Goal: Task Accomplishment & Management: Use online tool/utility

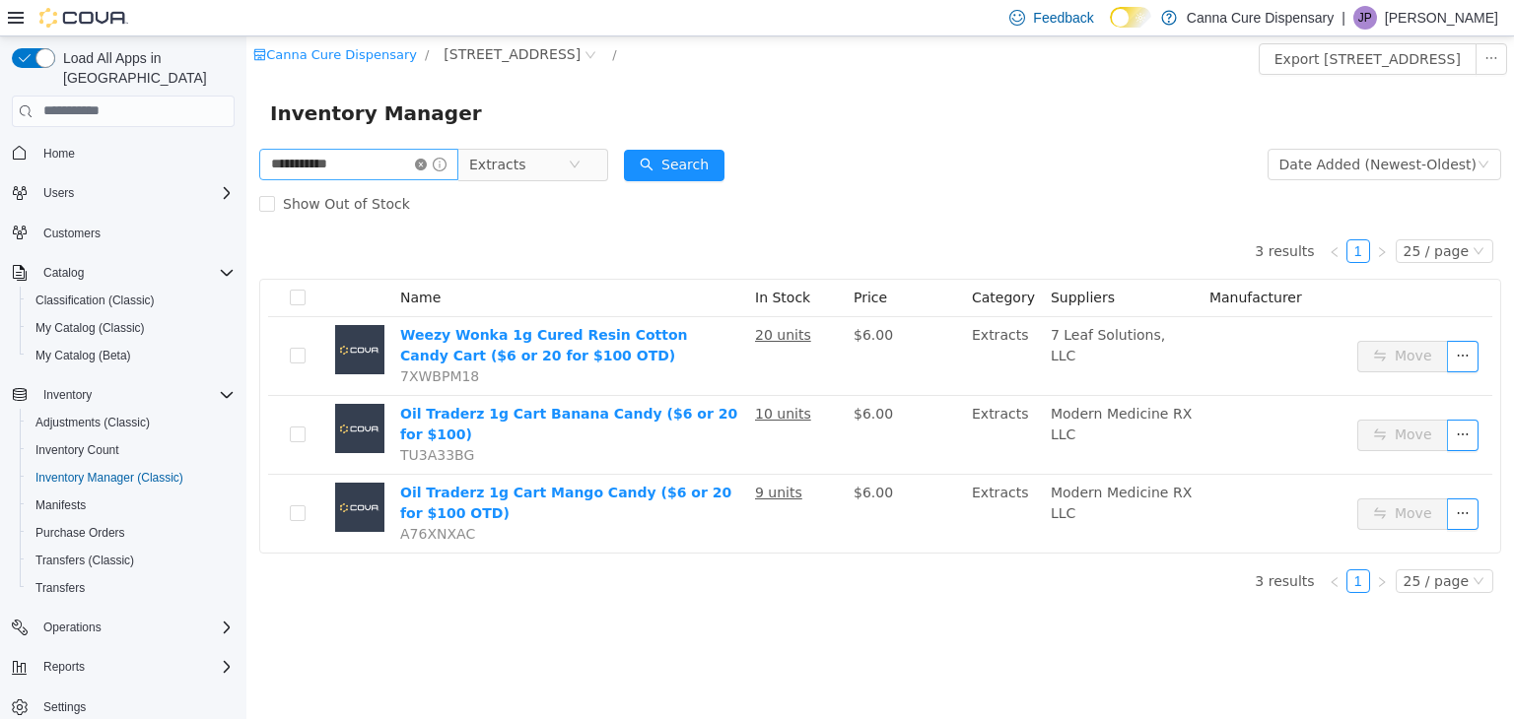
click at [427, 163] on icon "icon: close-circle" at bounding box center [421, 164] width 12 height 12
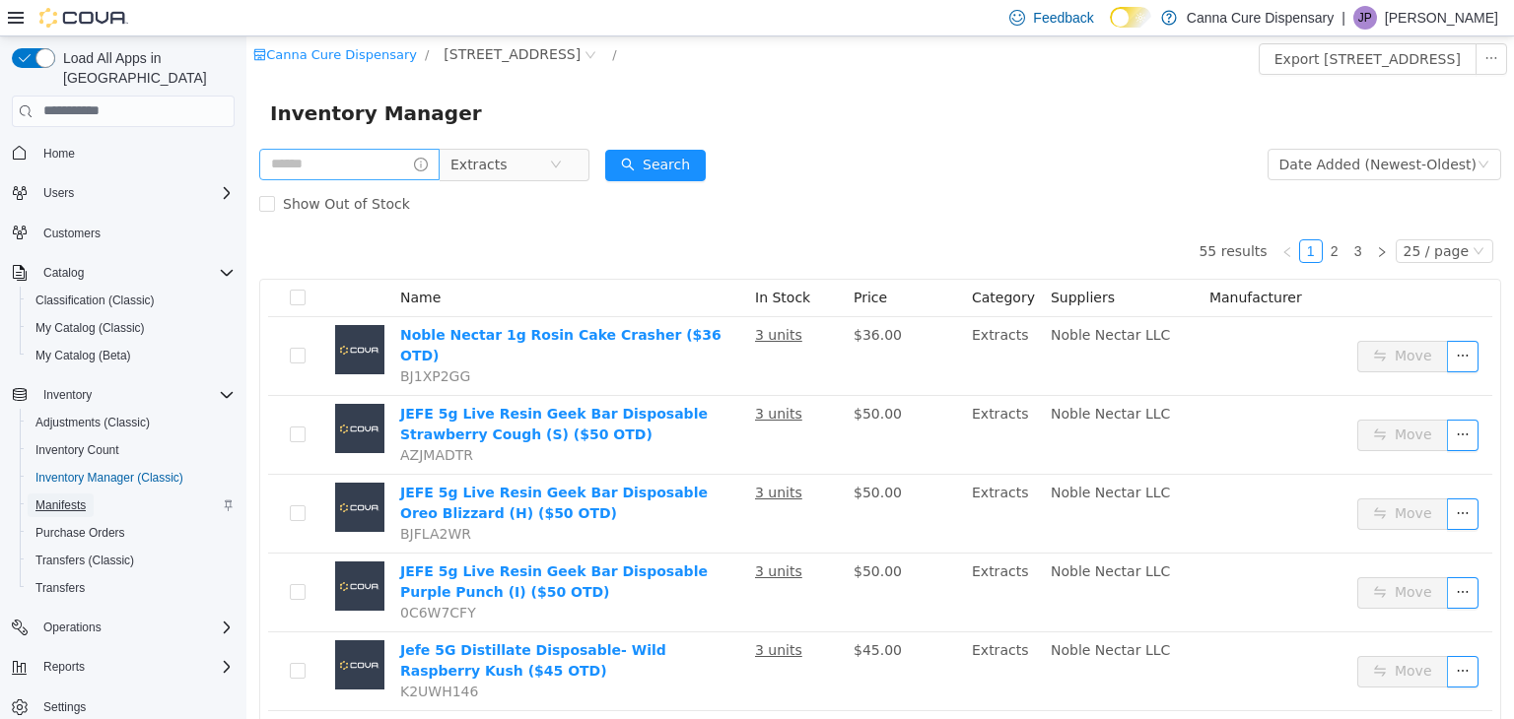
click at [45, 498] on span "Manifests" at bounding box center [60, 506] width 50 height 16
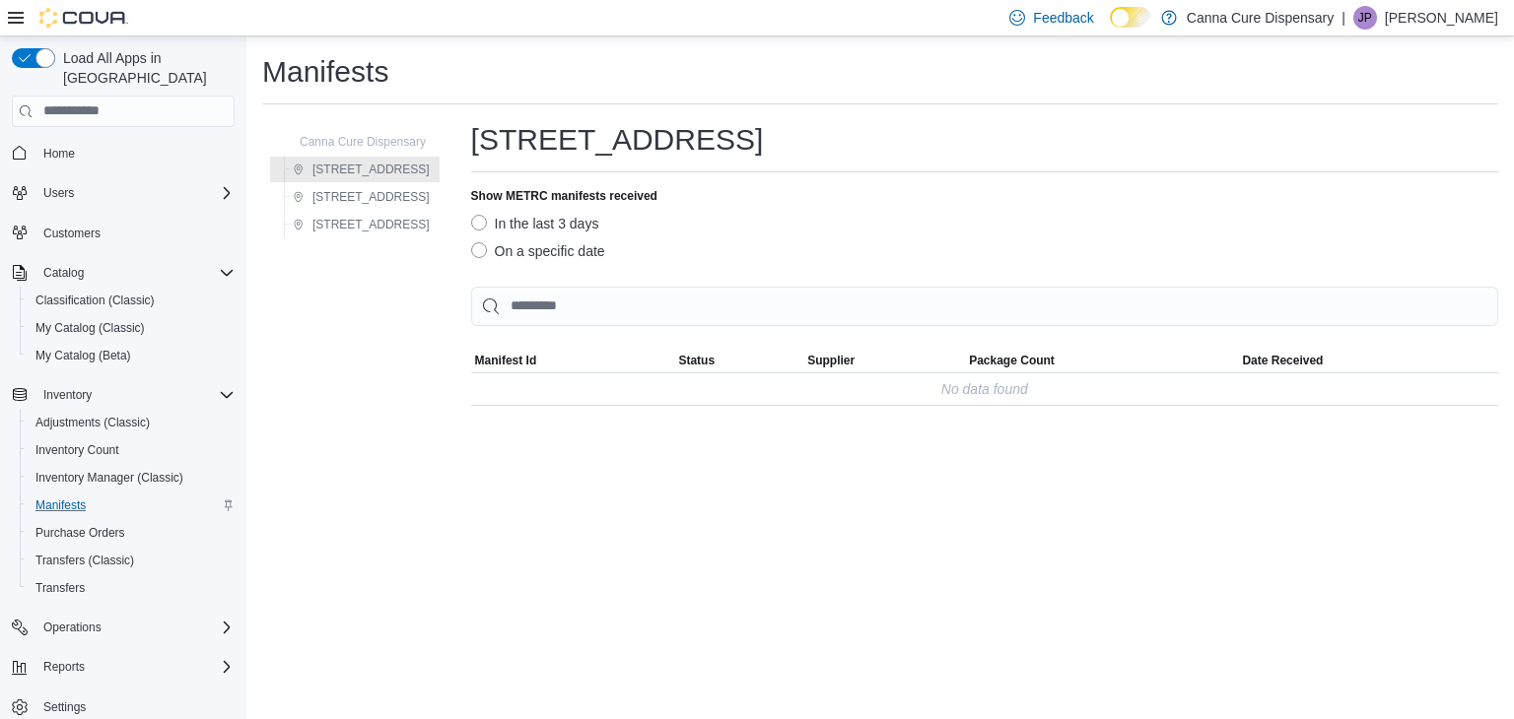
click at [477, 249] on label "On a specific date" at bounding box center [538, 251] width 134 height 24
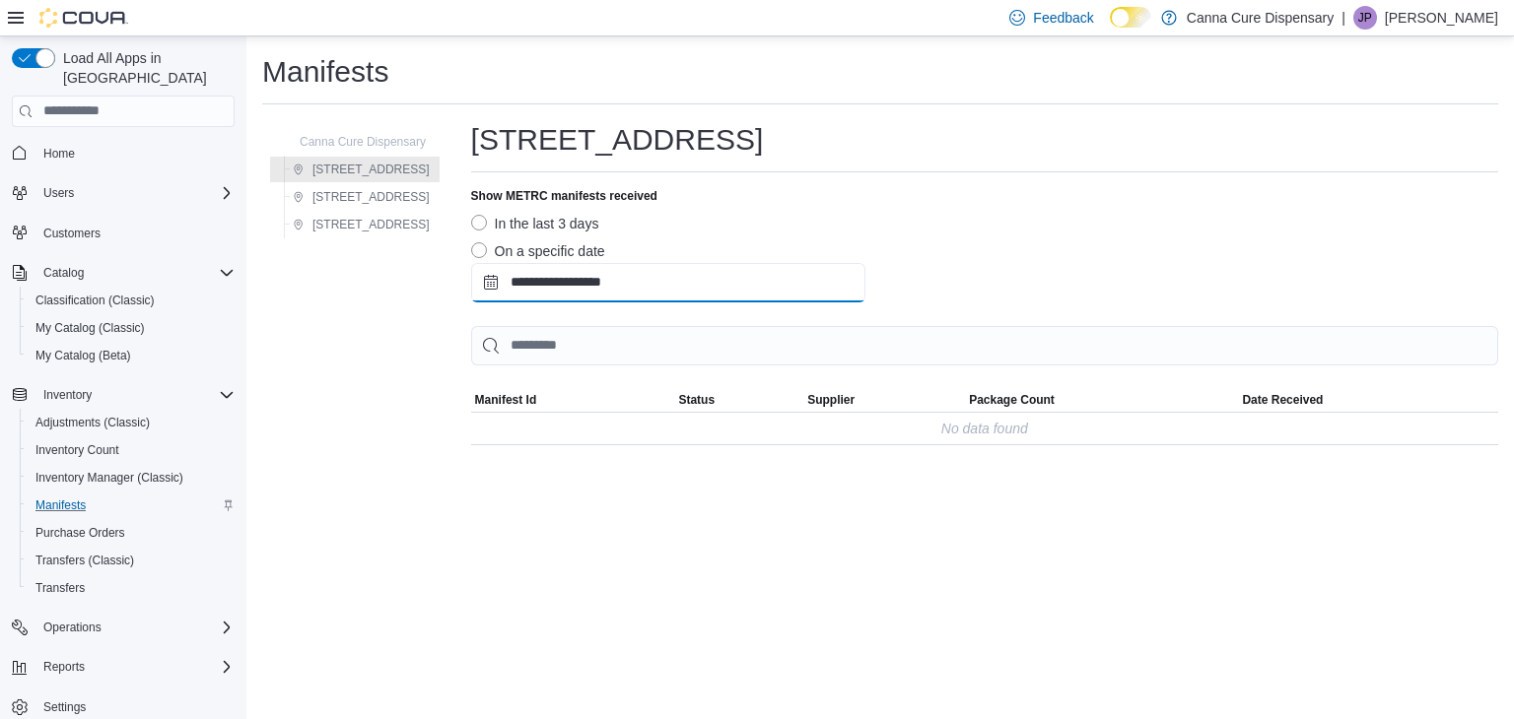
click at [558, 286] on input "**********" at bounding box center [668, 282] width 394 height 39
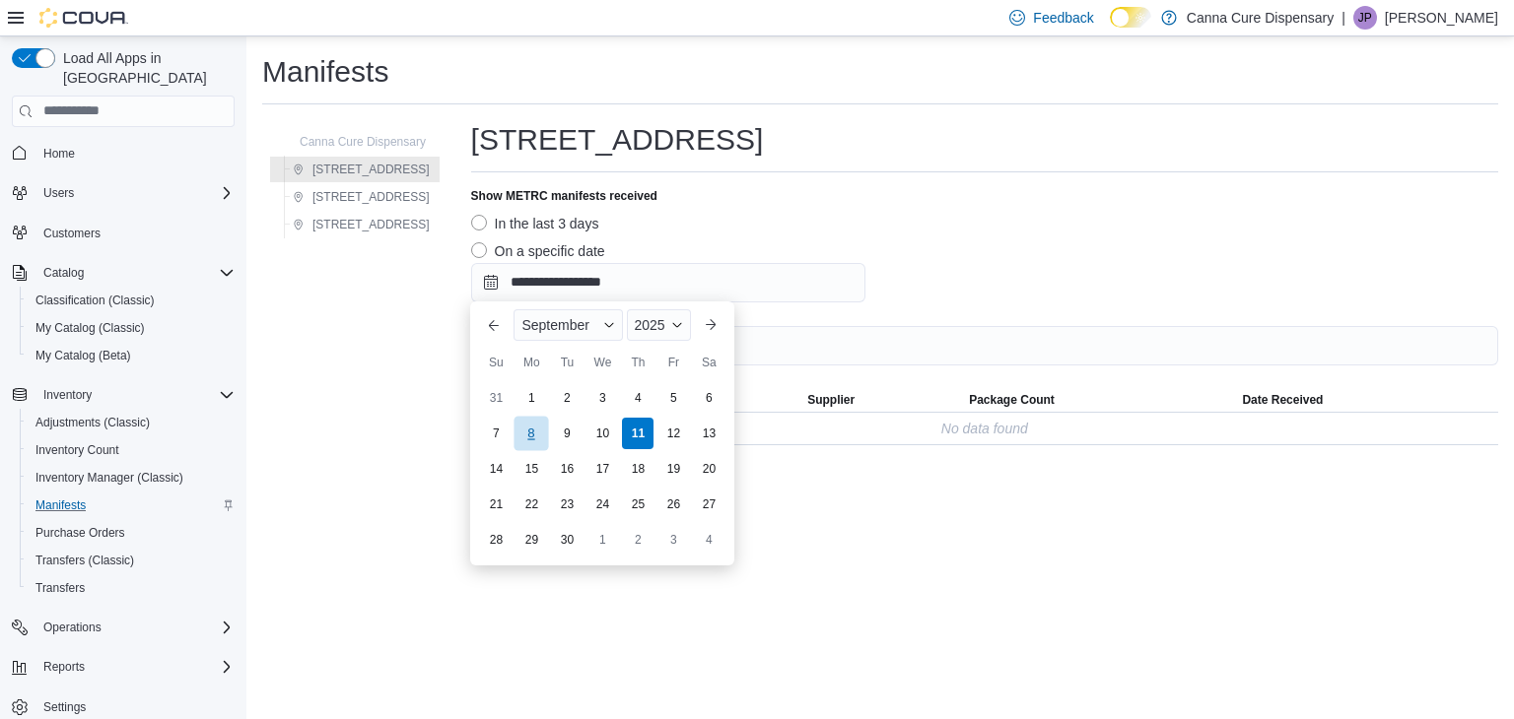
click at [529, 434] on div "8" at bounding box center [531, 434] width 34 height 34
click at [521, 291] on input "**********" at bounding box center [668, 282] width 394 height 39
click at [496, 437] on div "7" at bounding box center [496, 434] width 34 height 34
type input "**********"
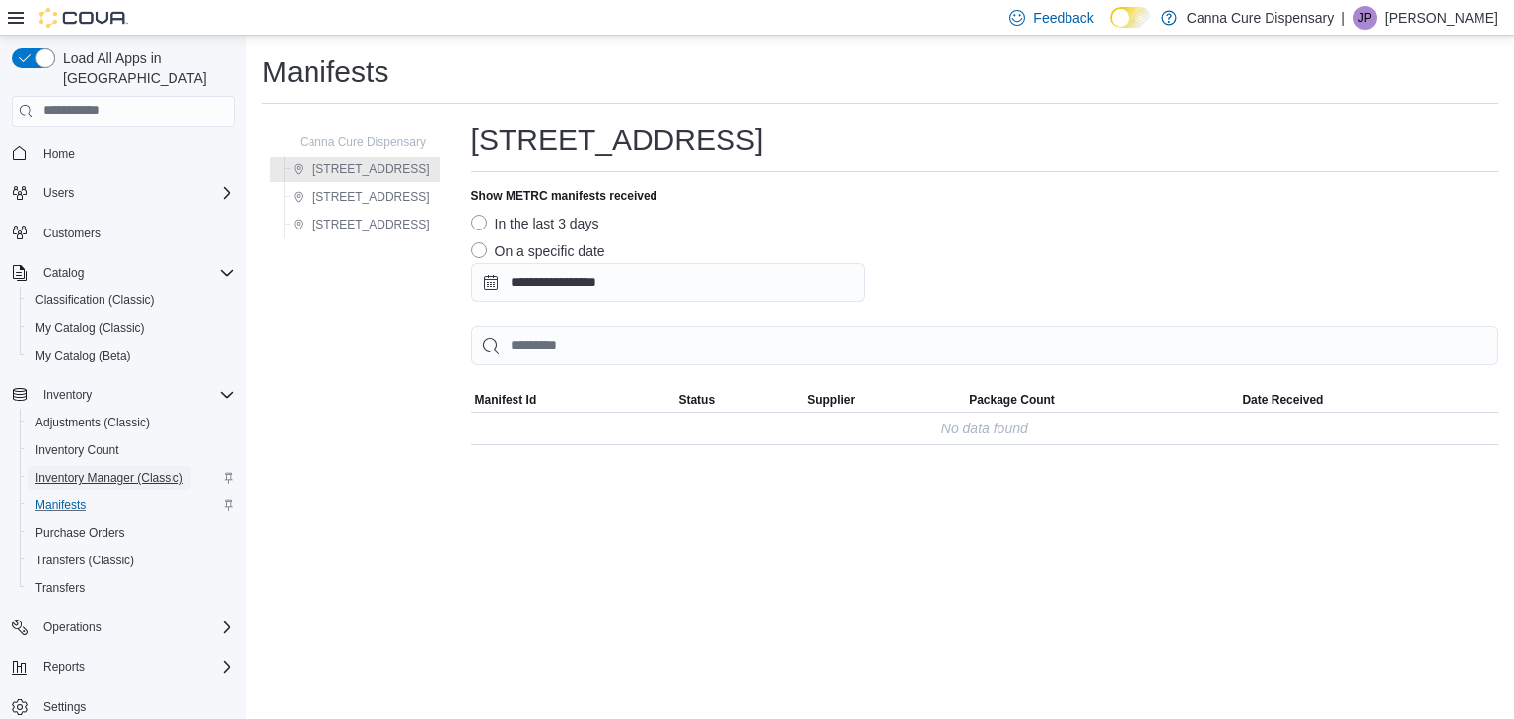
click at [114, 470] on span "Inventory Manager (Classic)" at bounding box center [109, 478] width 148 height 16
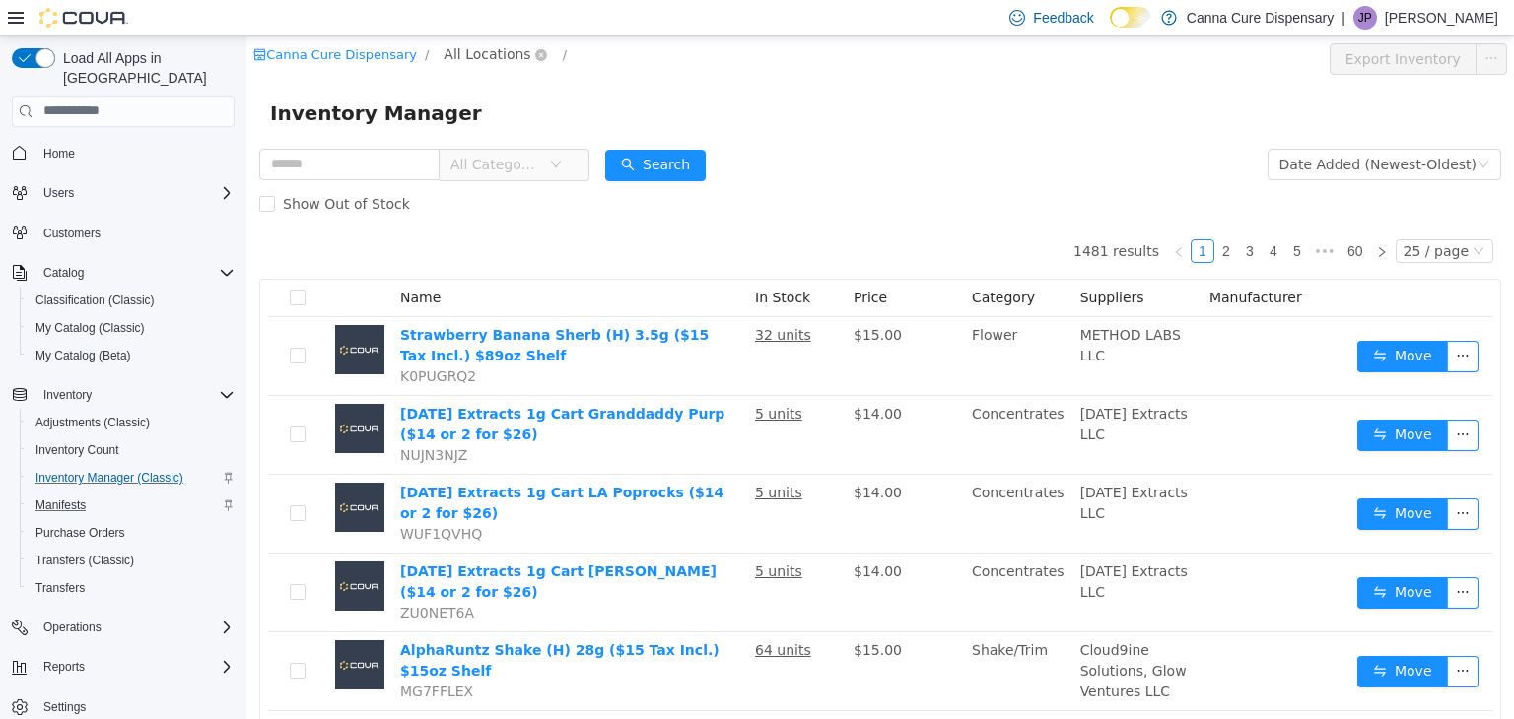
click at [473, 60] on span "All Locations" at bounding box center [487, 53] width 87 height 22
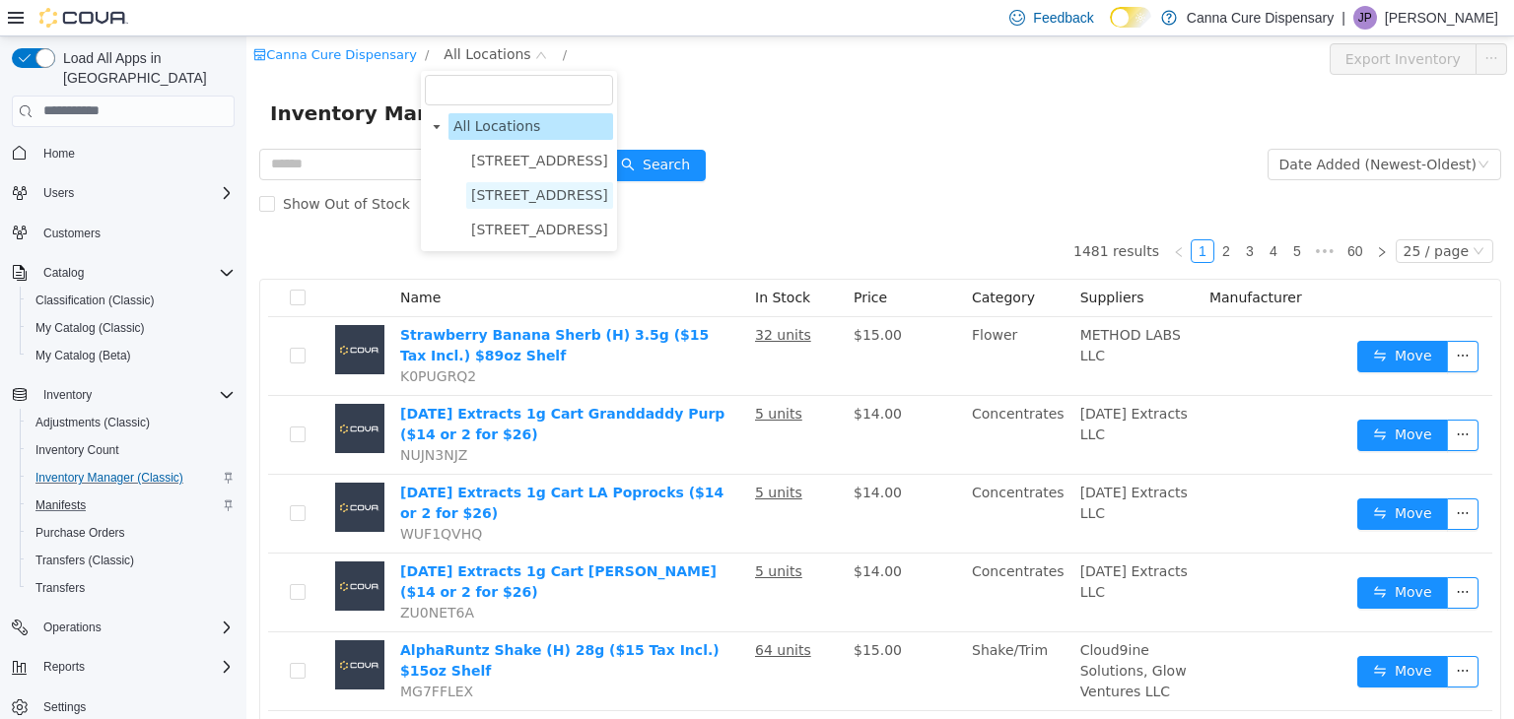
click at [494, 186] on span "[STREET_ADDRESS]" at bounding box center [539, 194] width 137 height 16
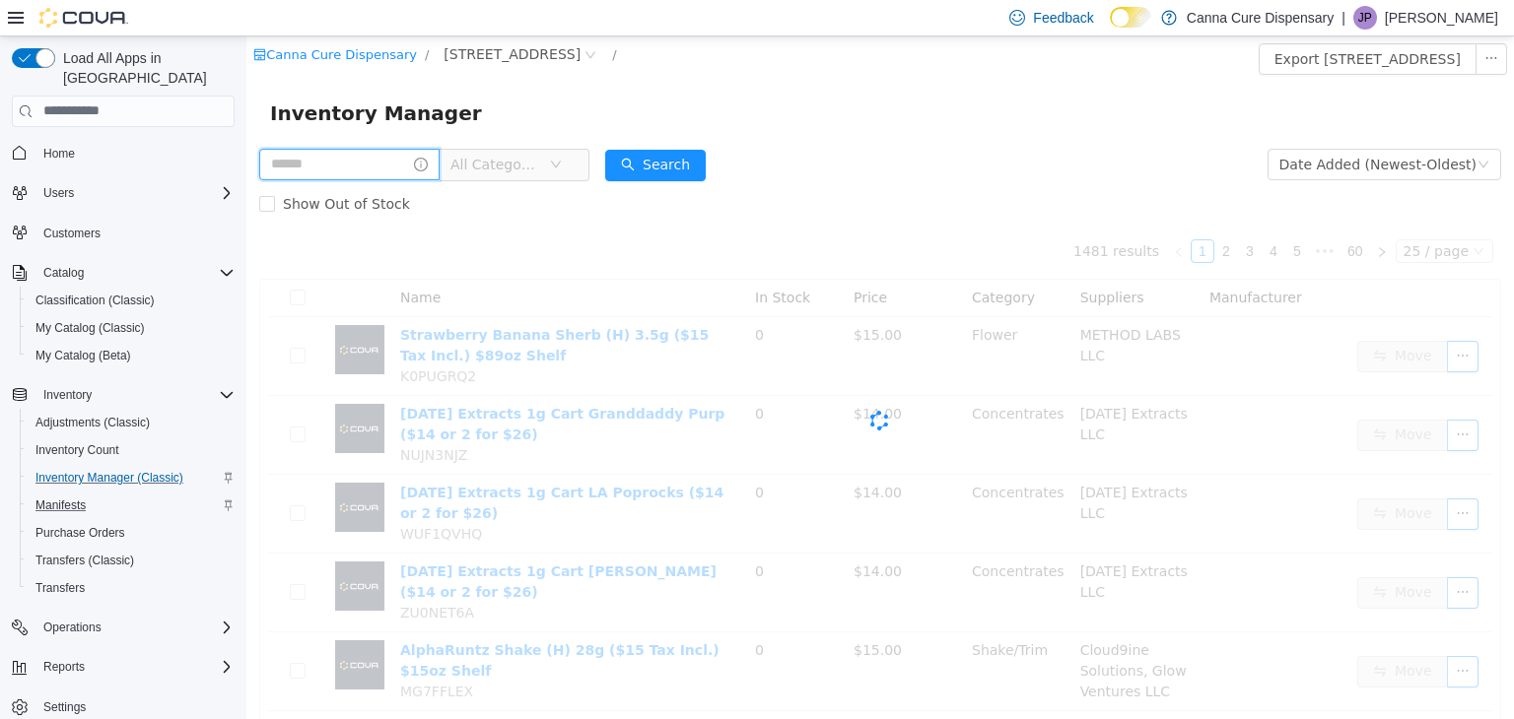
click at [308, 157] on input "text" at bounding box center [349, 164] width 180 height 32
click at [522, 174] on span "All Categories" at bounding box center [499, 164] width 99 height 30
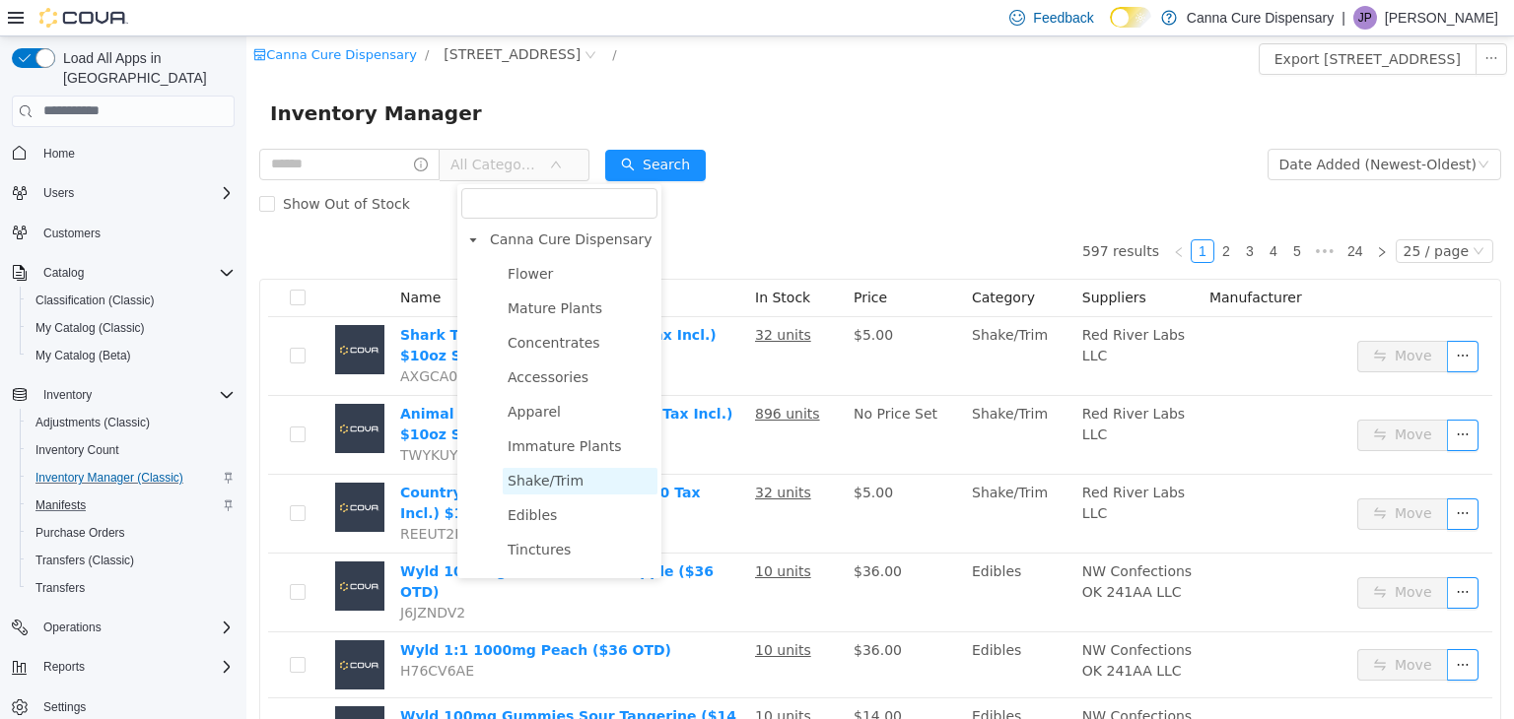
click at [553, 474] on span "Shake/Trim" at bounding box center [546, 480] width 76 height 16
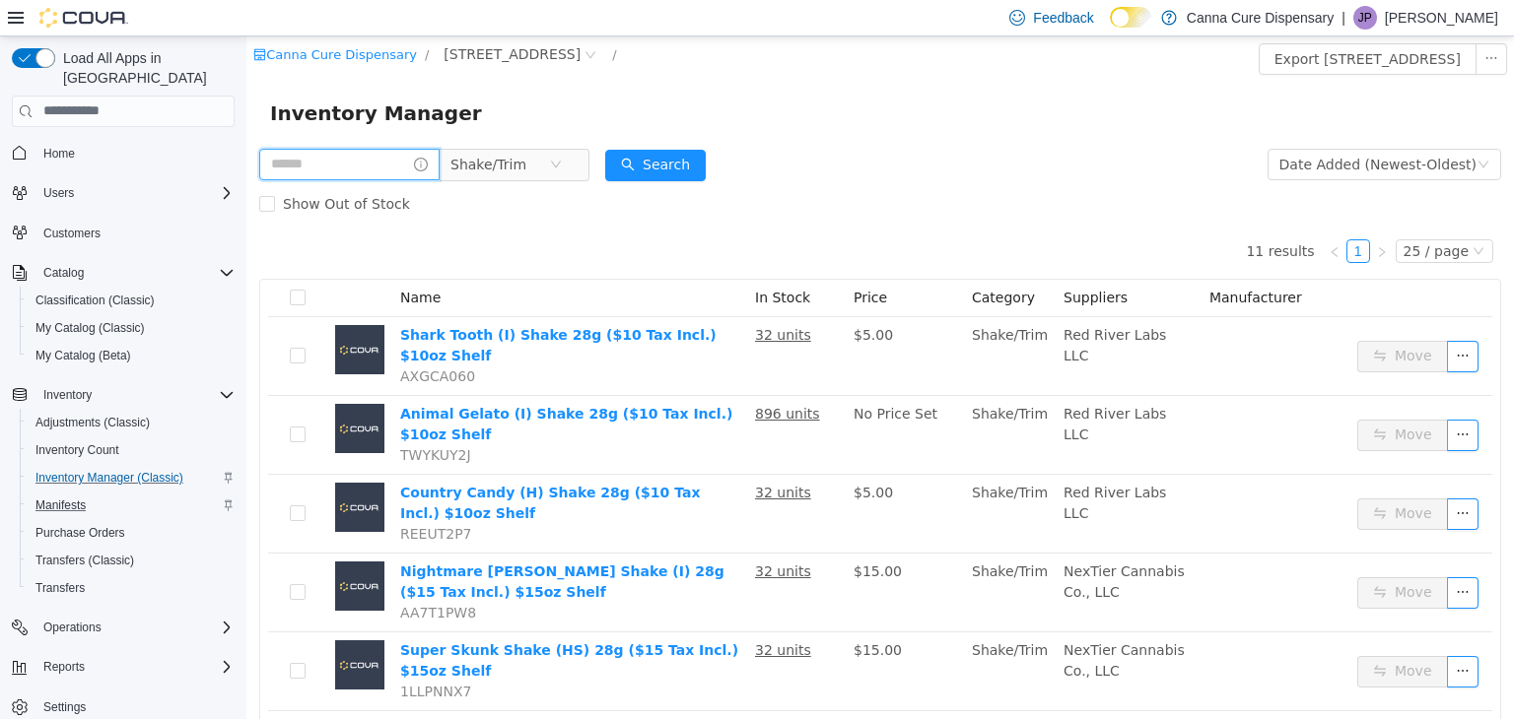
click at [383, 167] on input "text" at bounding box center [349, 164] width 180 height 32
click at [562, 162] on icon "icon: close-circle" at bounding box center [556, 164] width 12 height 12
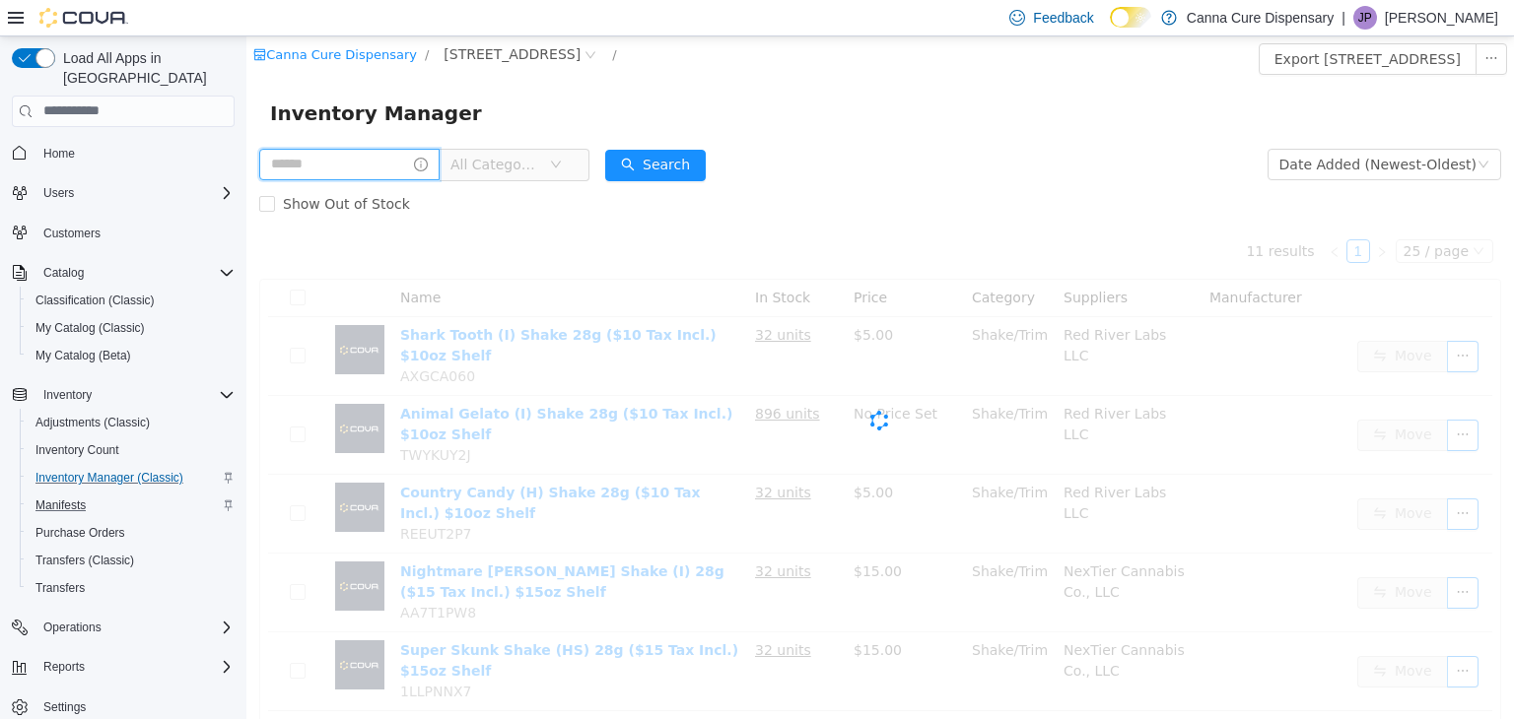
click at [386, 167] on input "text" at bounding box center [349, 164] width 180 height 32
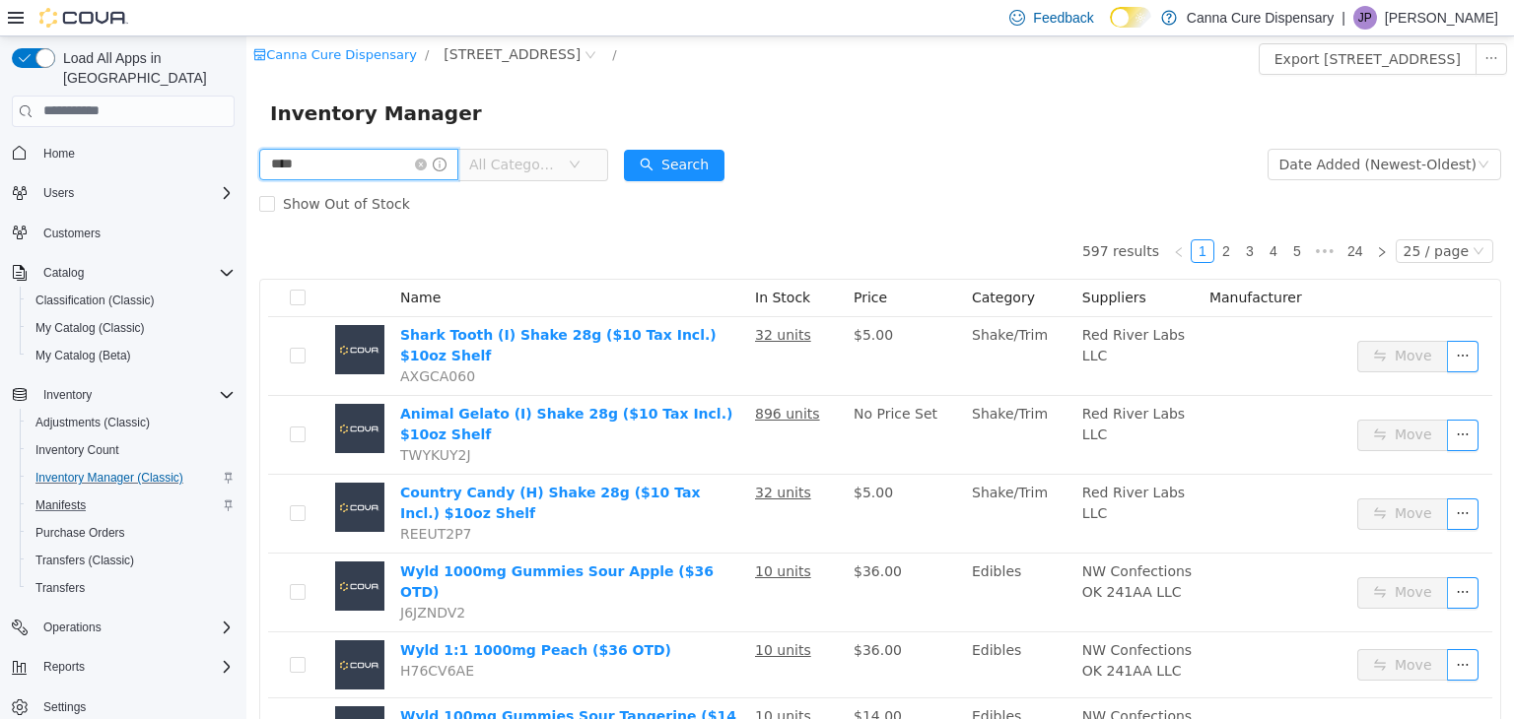
type input "****"
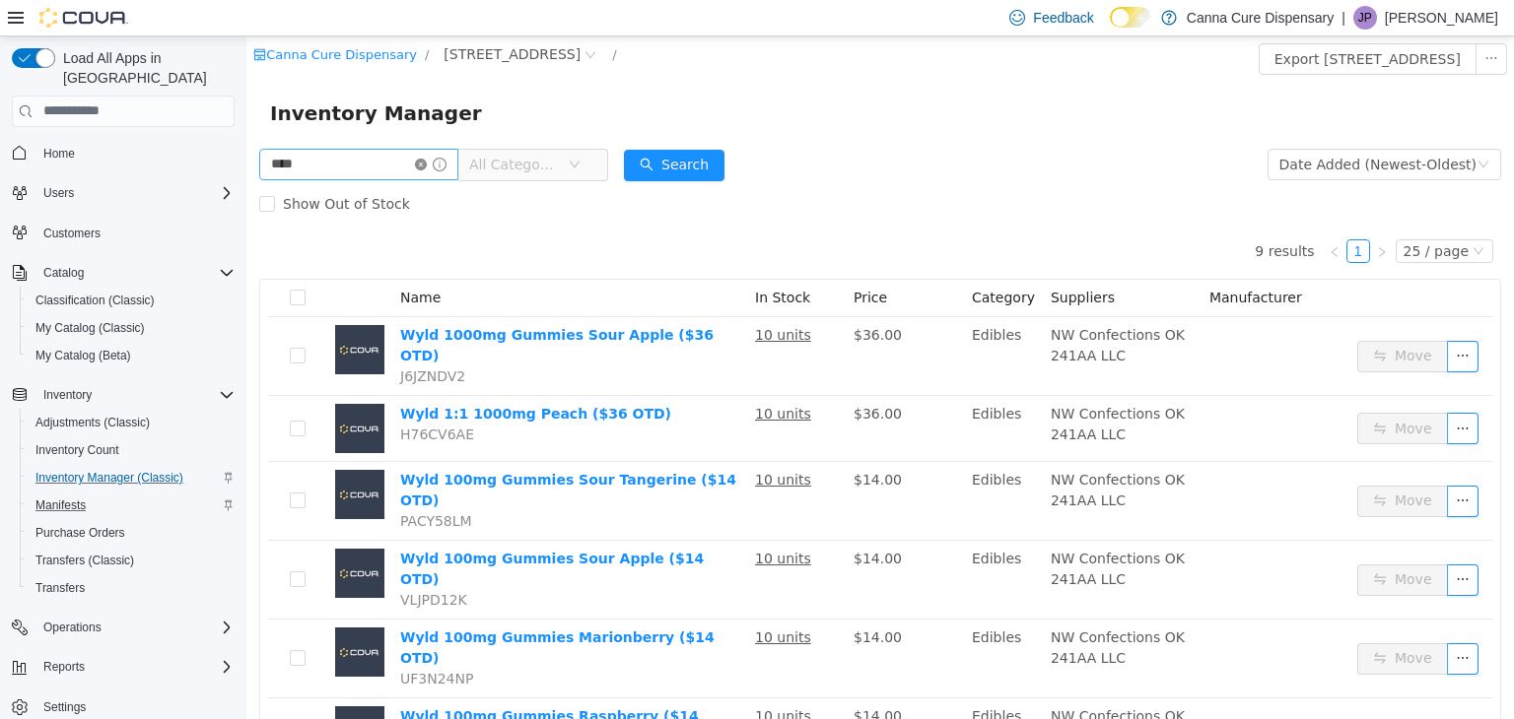
click at [427, 168] on icon "icon: close-circle" at bounding box center [421, 164] width 12 height 12
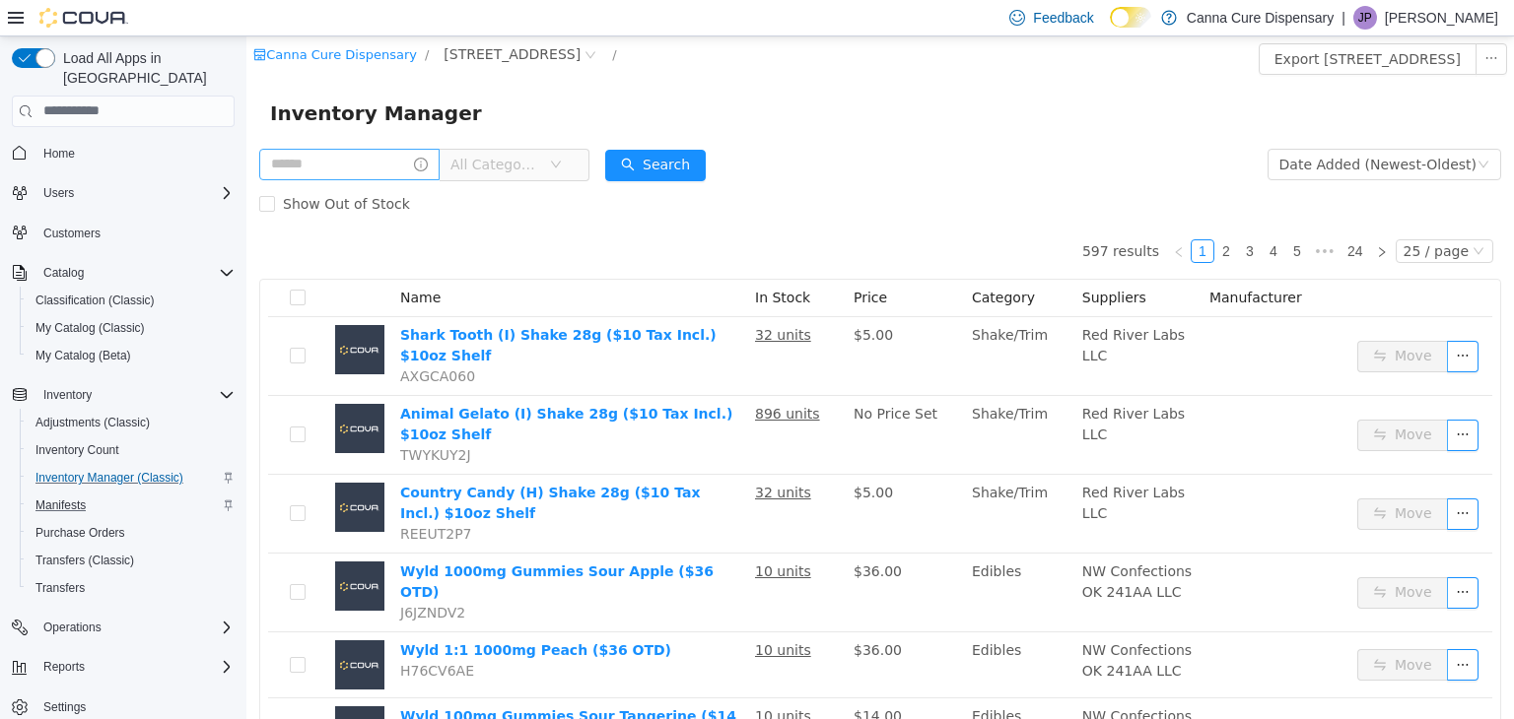
click at [398, 155] on input "text" at bounding box center [349, 164] width 180 height 32
click at [423, 164] on input "text" at bounding box center [349, 164] width 180 height 32
type input "**********"
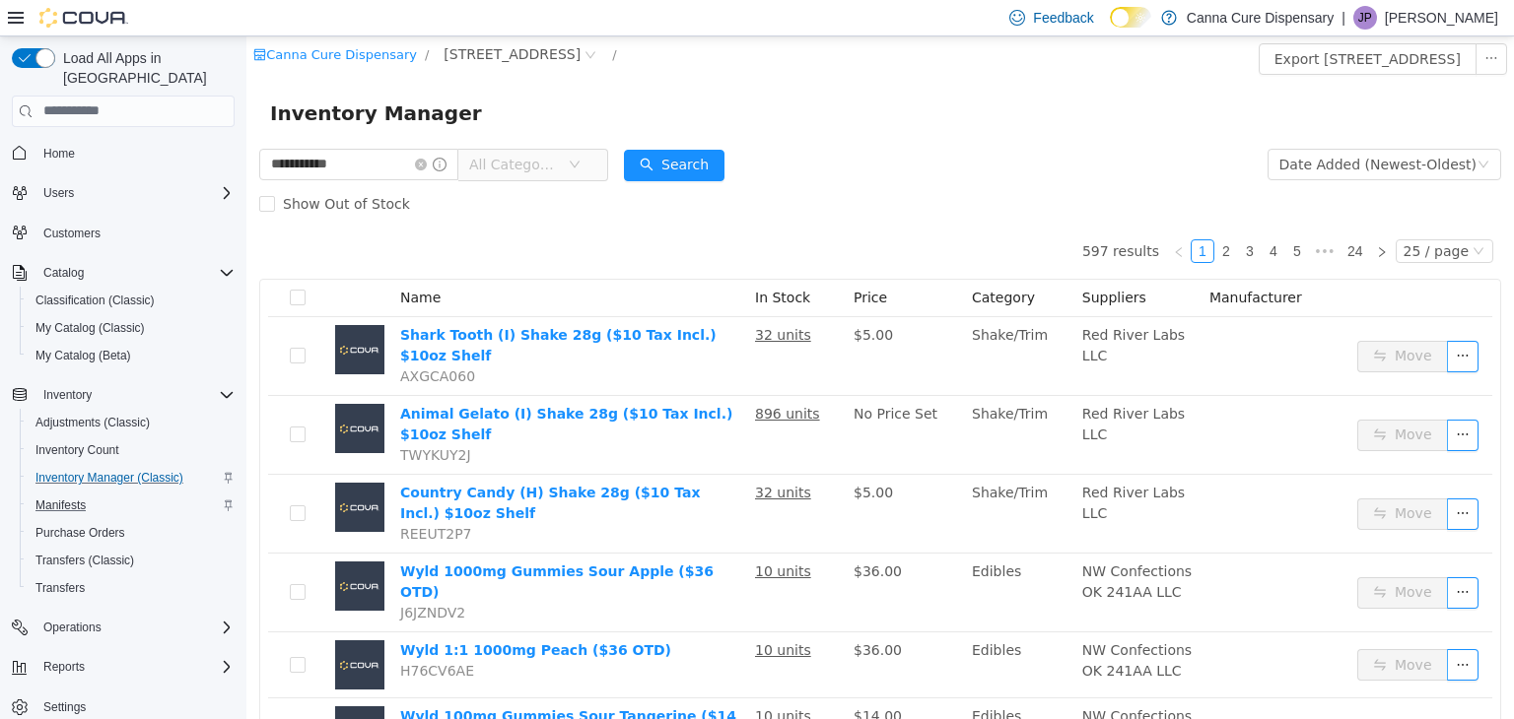
click at [512, 162] on span "All Categories" at bounding box center [514, 164] width 90 height 20
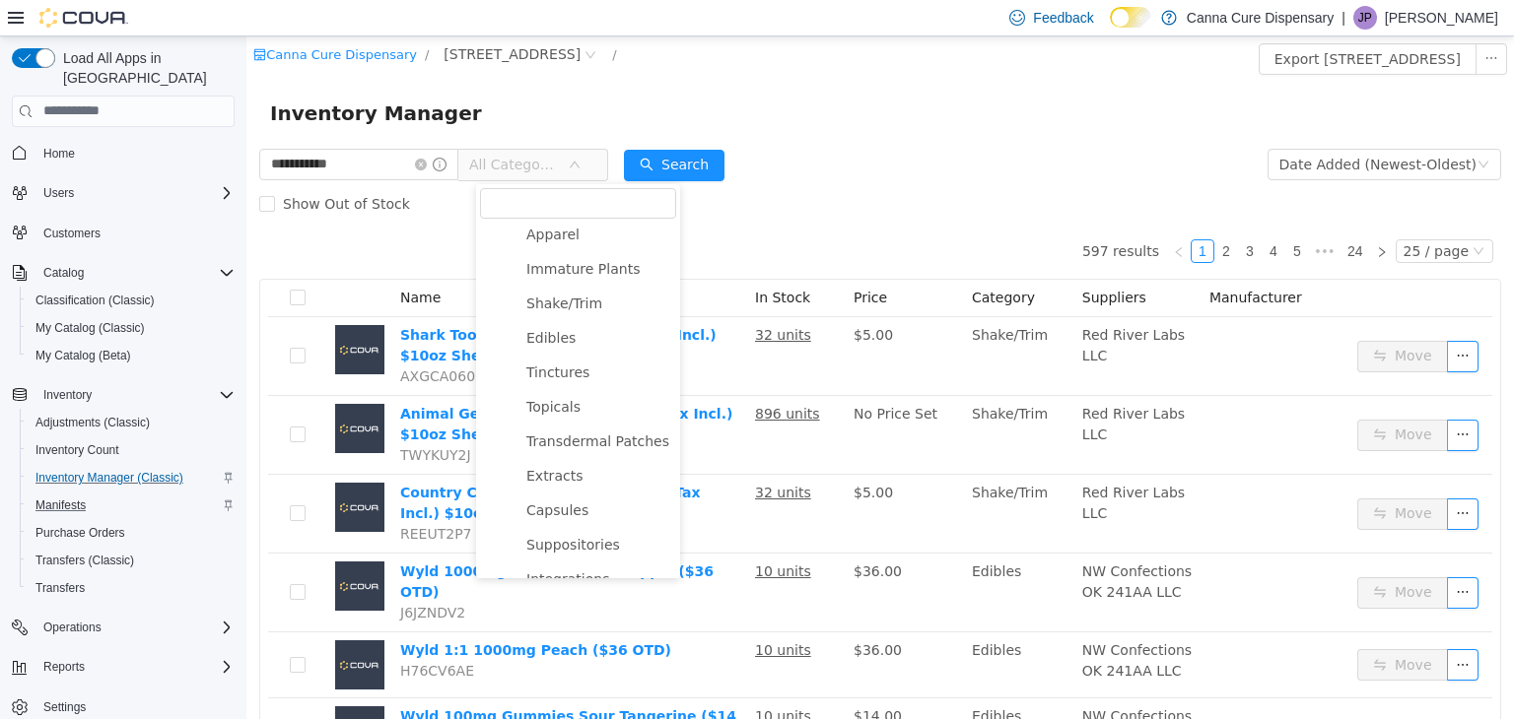
scroll to position [311, 0]
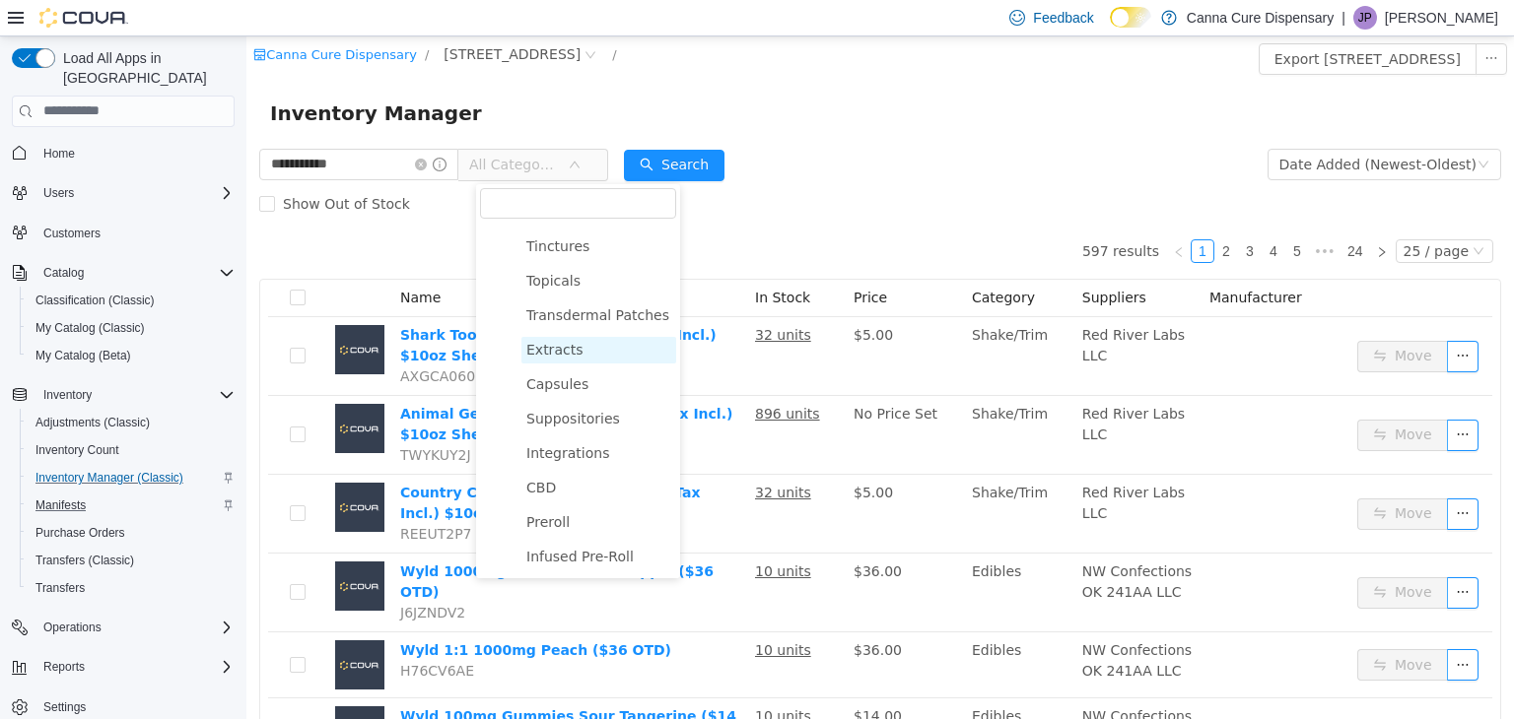
click at [564, 346] on span "Extracts" at bounding box center [554, 349] width 56 height 16
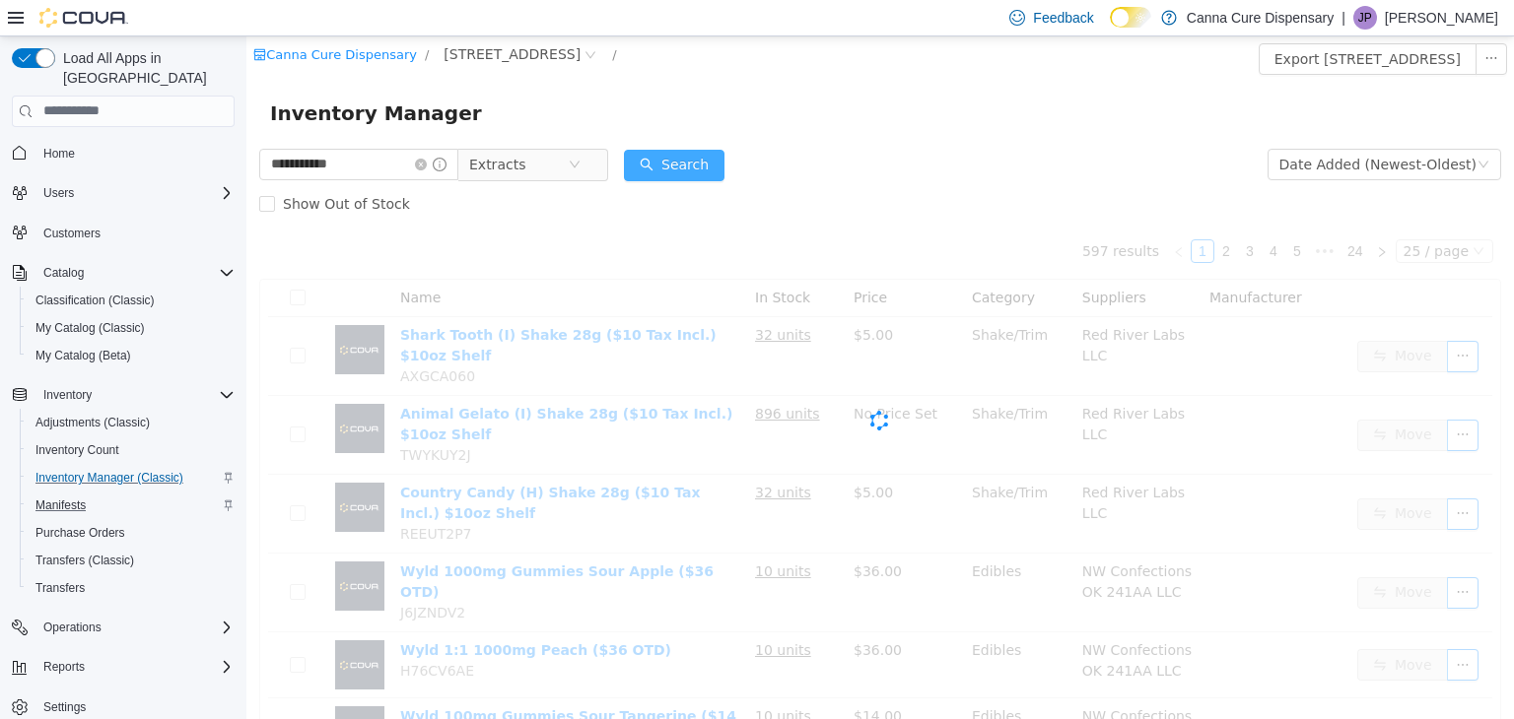
click at [694, 168] on button "Search" at bounding box center [674, 165] width 101 height 32
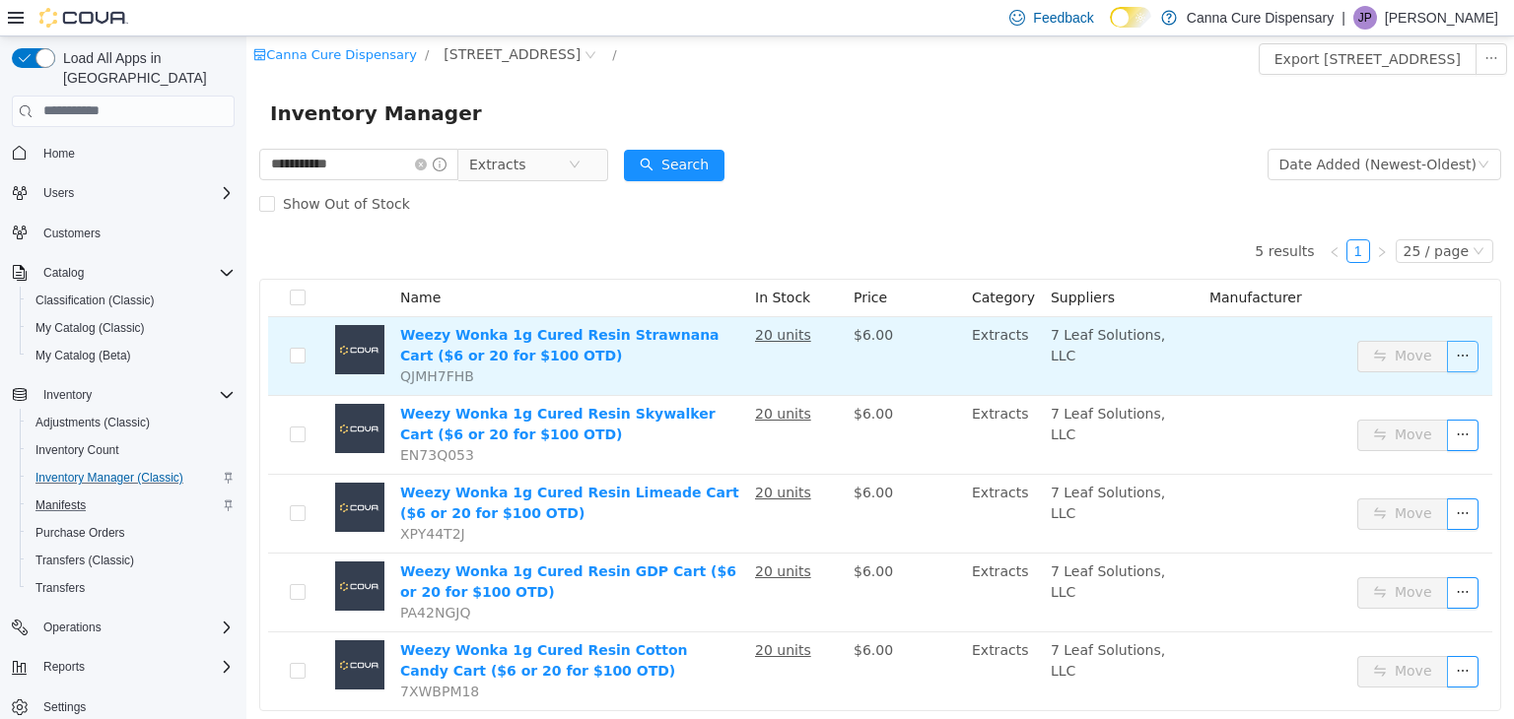
click at [1447, 358] on button "button" at bounding box center [1463, 356] width 32 height 32
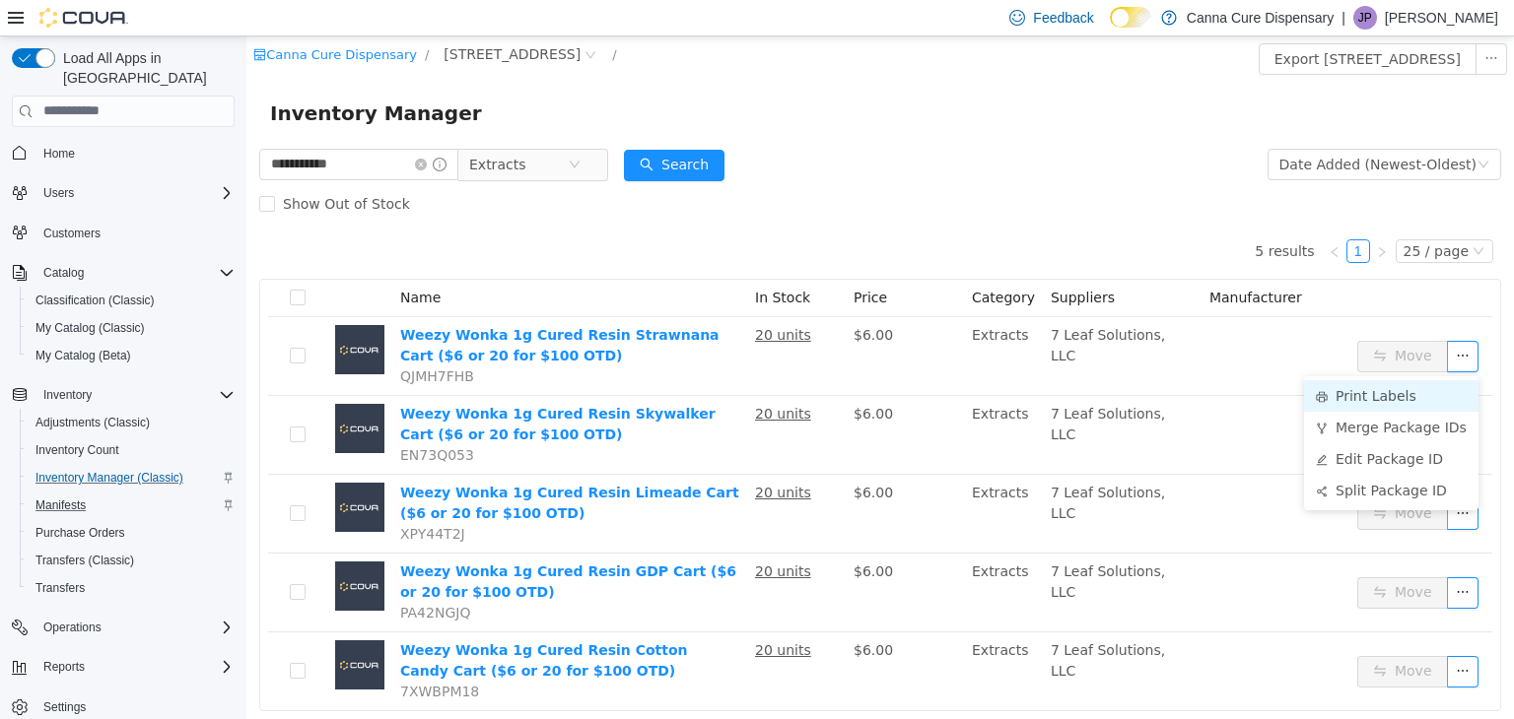
click at [1396, 384] on li "Print Labels" at bounding box center [1391, 395] width 174 height 32
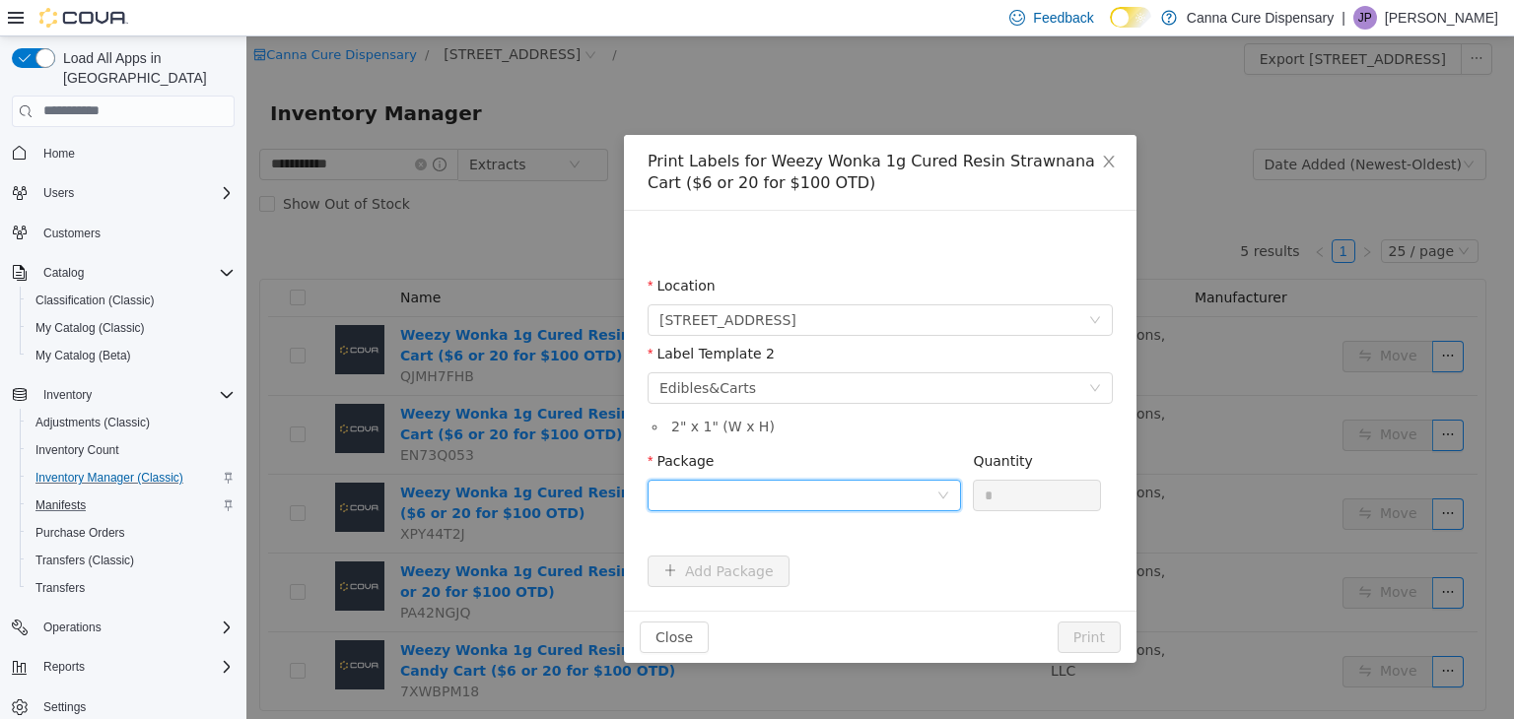
click at [777, 499] on div at bounding box center [797, 495] width 277 height 30
click at [797, 578] on li "1A40E0100003D17000025196" at bounding box center [804, 566] width 313 height 32
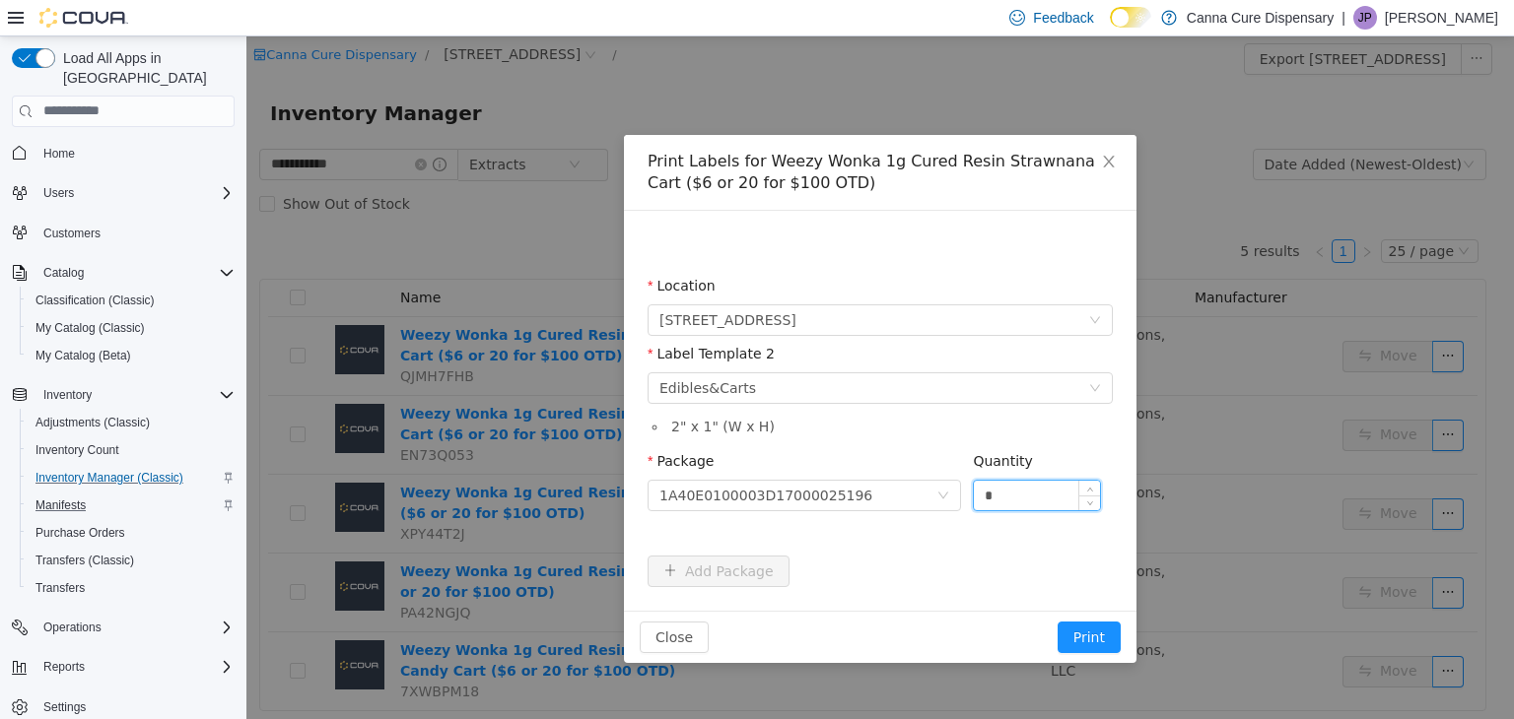
click at [1005, 495] on input "*" at bounding box center [1037, 495] width 126 height 30
type input "**"
click at [1085, 629] on button "Print" at bounding box center [1089, 637] width 63 height 32
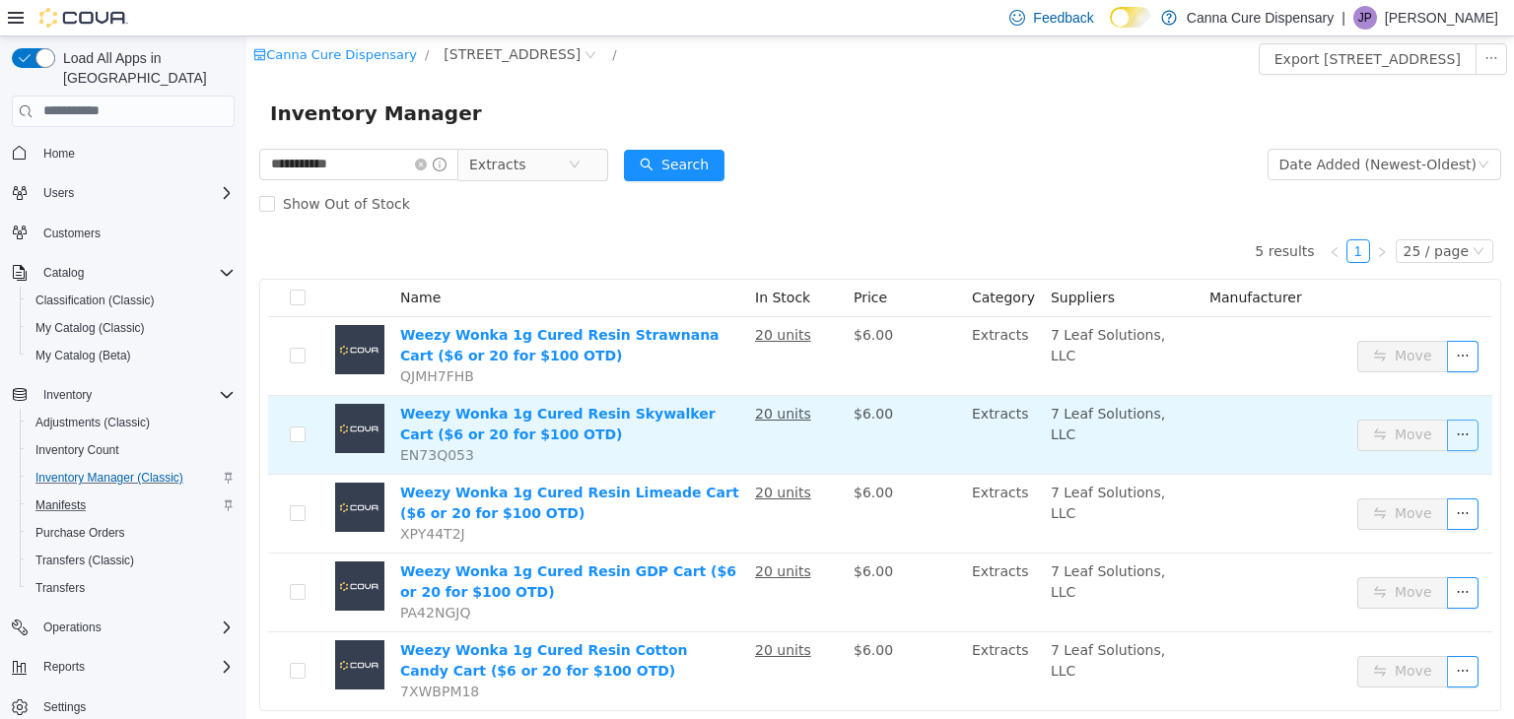
click at [1454, 428] on button "button" at bounding box center [1463, 435] width 32 height 32
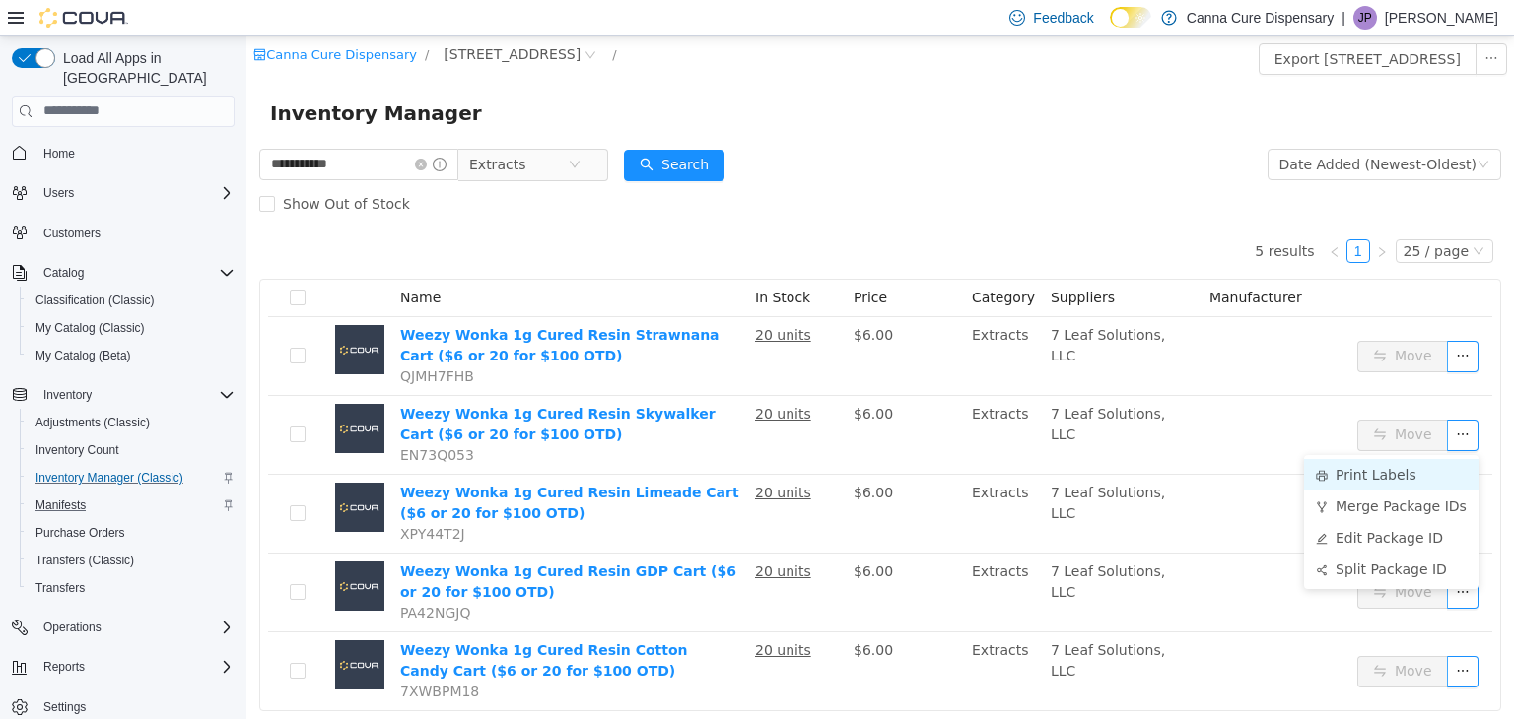
click at [1401, 473] on li "Print Labels" at bounding box center [1391, 474] width 174 height 32
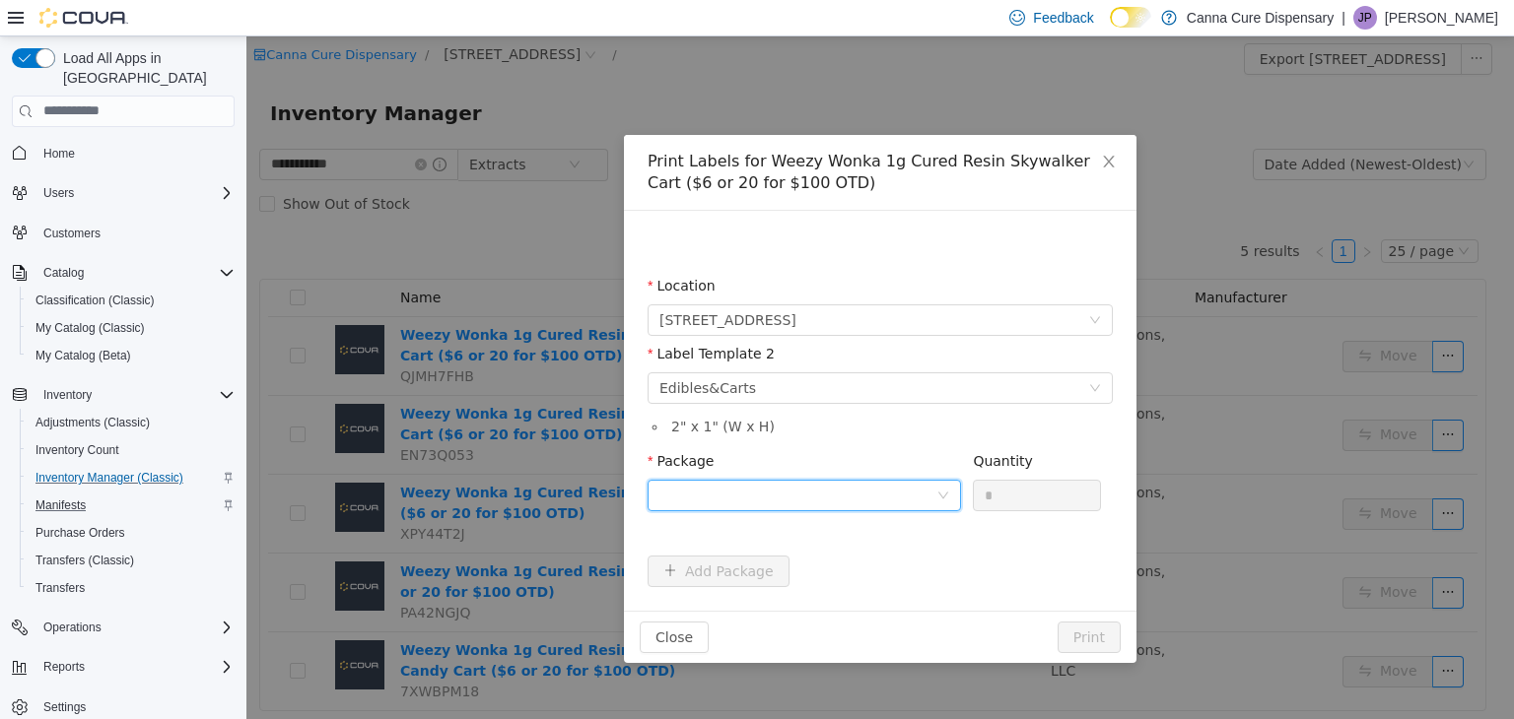
click at [801, 490] on div at bounding box center [797, 495] width 277 height 30
click at [876, 575] on li "1A40E0100003D17000025195" at bounding box center [804, 566] width 313 height 32
click at [1013, 491] on input "*" at bounding box center [1037, 495] width 126 height 30
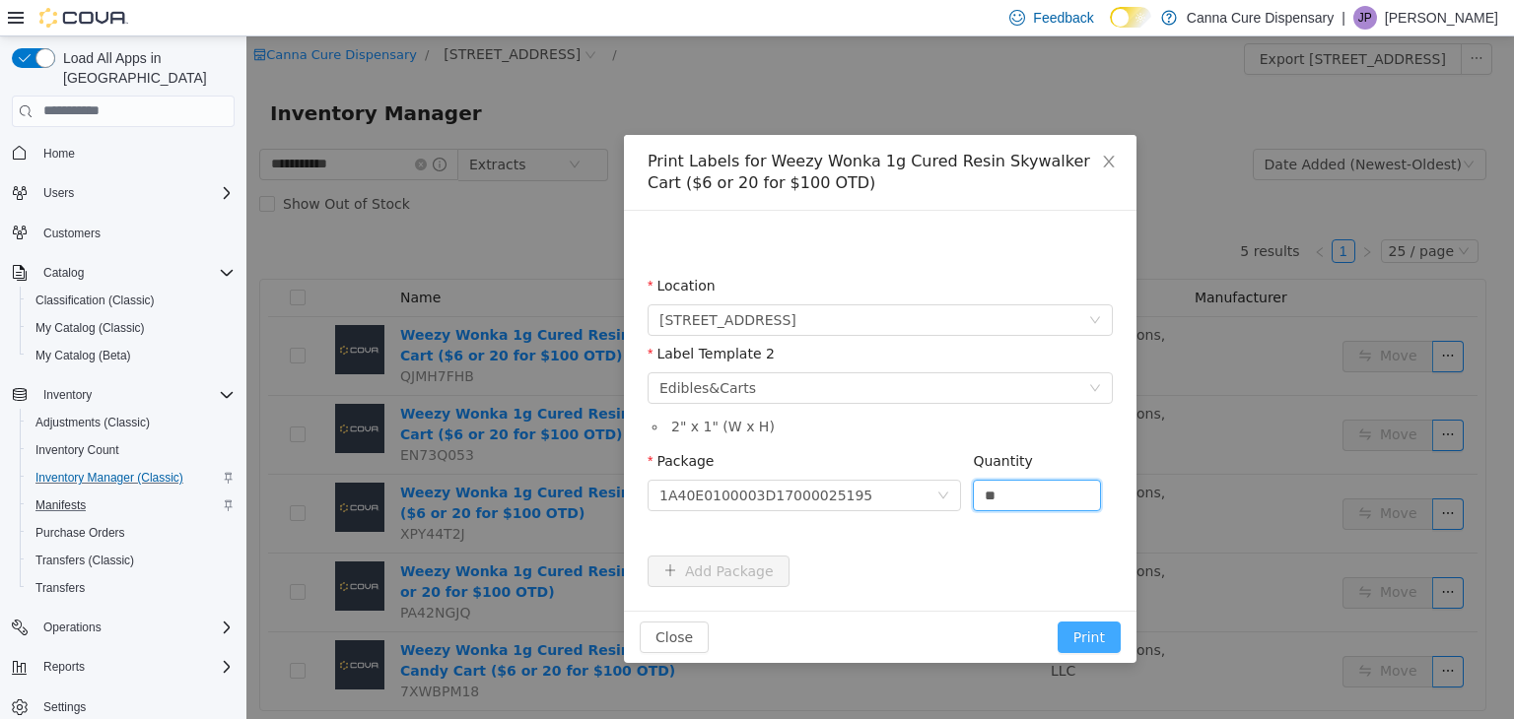
type input "**"
click at [1091, 648] on button "Print" at bounding box center [1089, 637] width 63 height 32
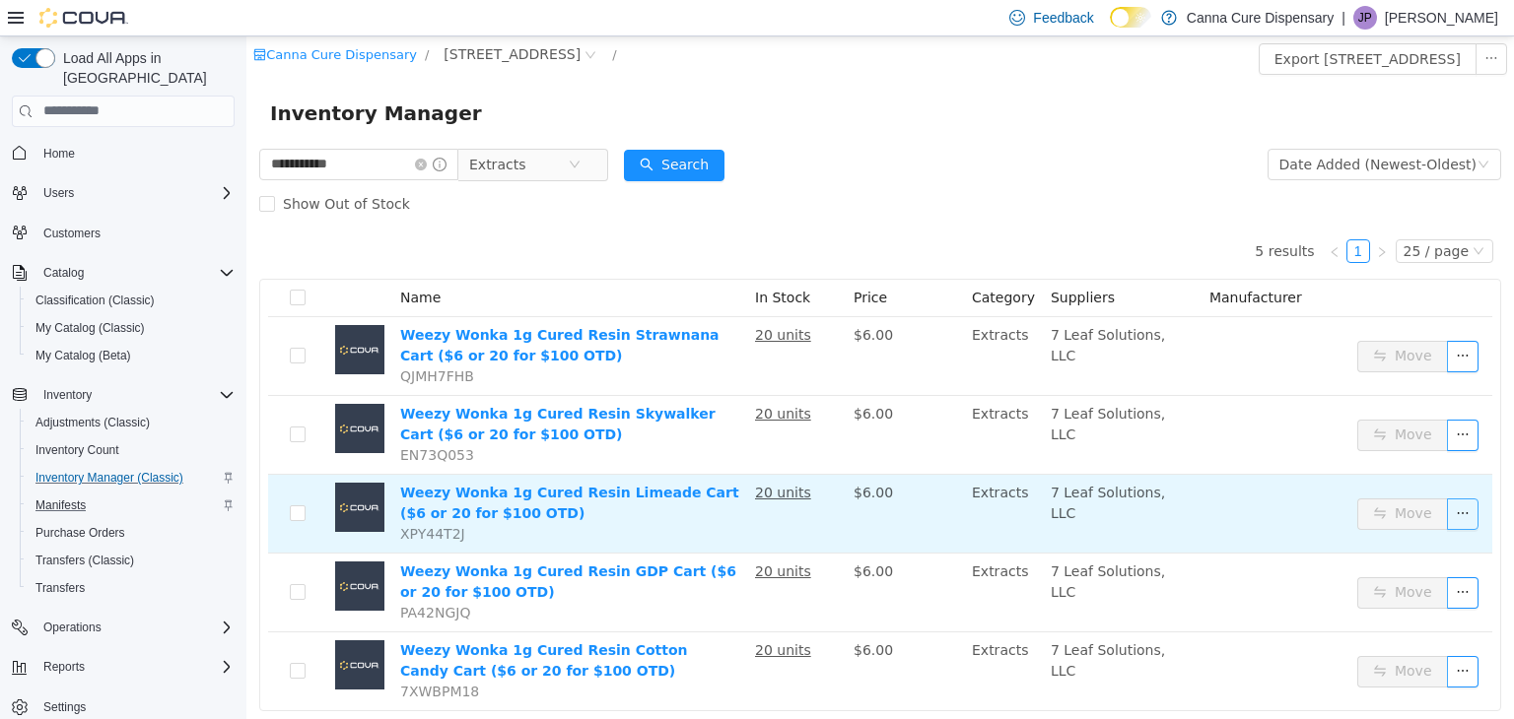
click at [1447, 511] on button "button" at bounding box center [1463, 514] width 32 height 32
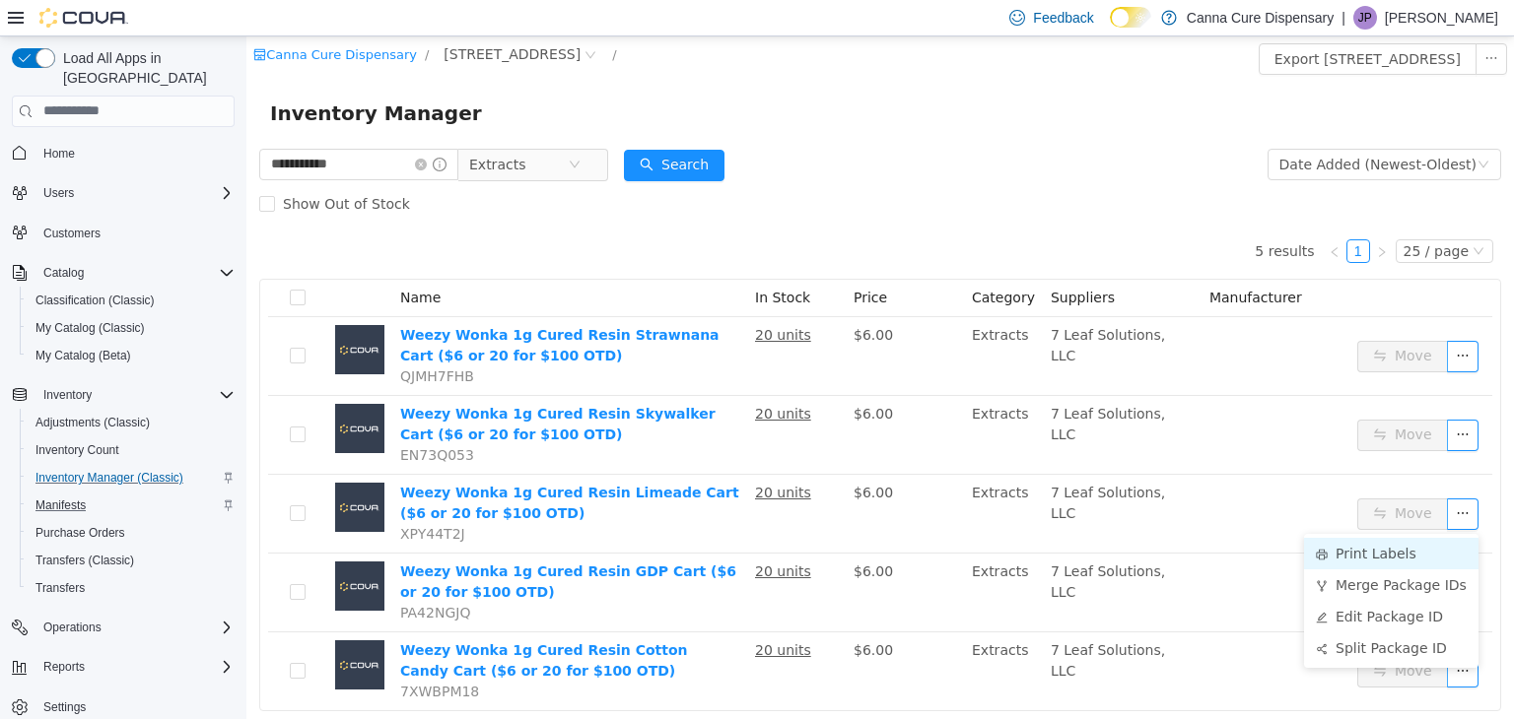
click at [1388, 550] on li "Print Labels" at bounding box center [1391, 553] width 174 height 32
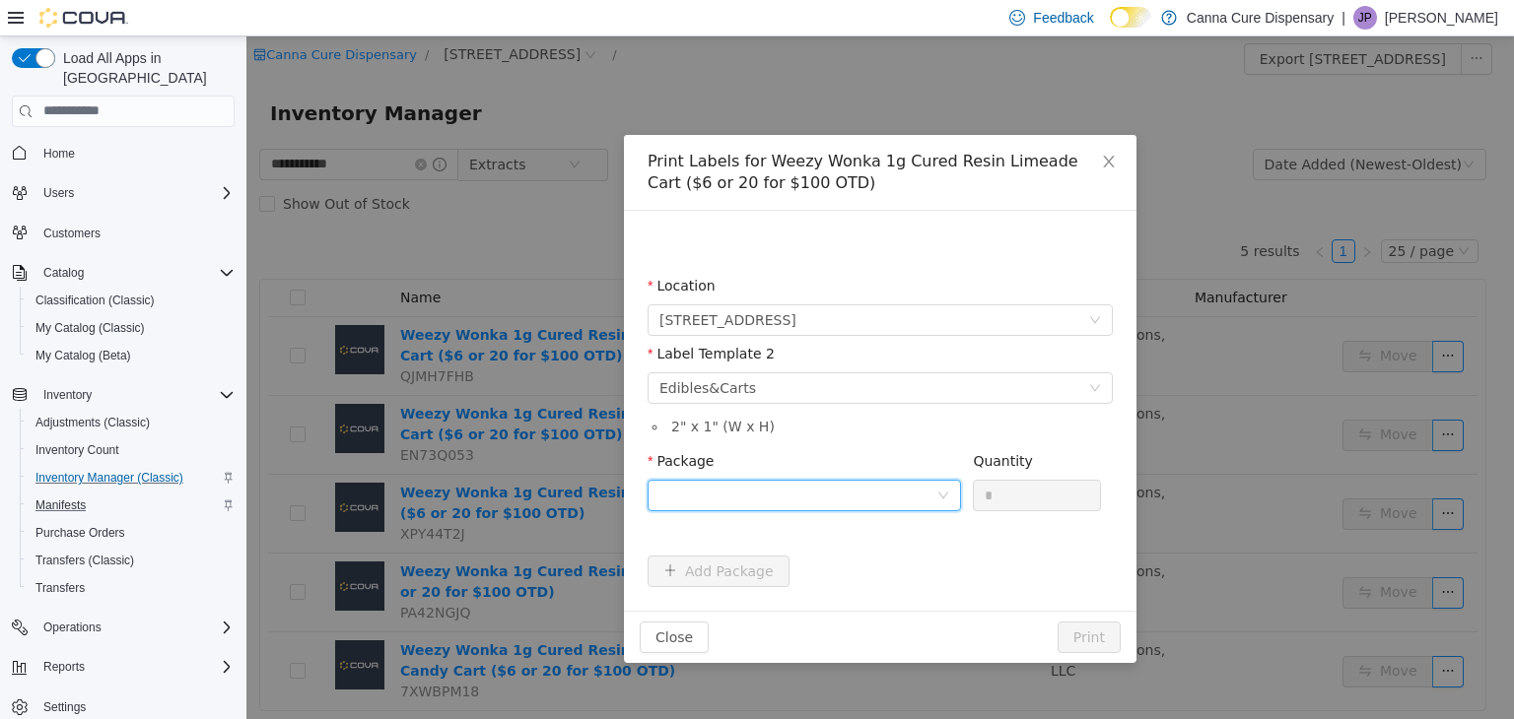
click at [848, 500] on div at bounding box center [797, 495] width 277 height 30
click at [851, 578] on li "1A40E0100003D17000025194" at bounding box center [804, 566] width 313 height 32
click at [1007, 498] on input "*" at bounding box center [1037, 495] width 126 height 30
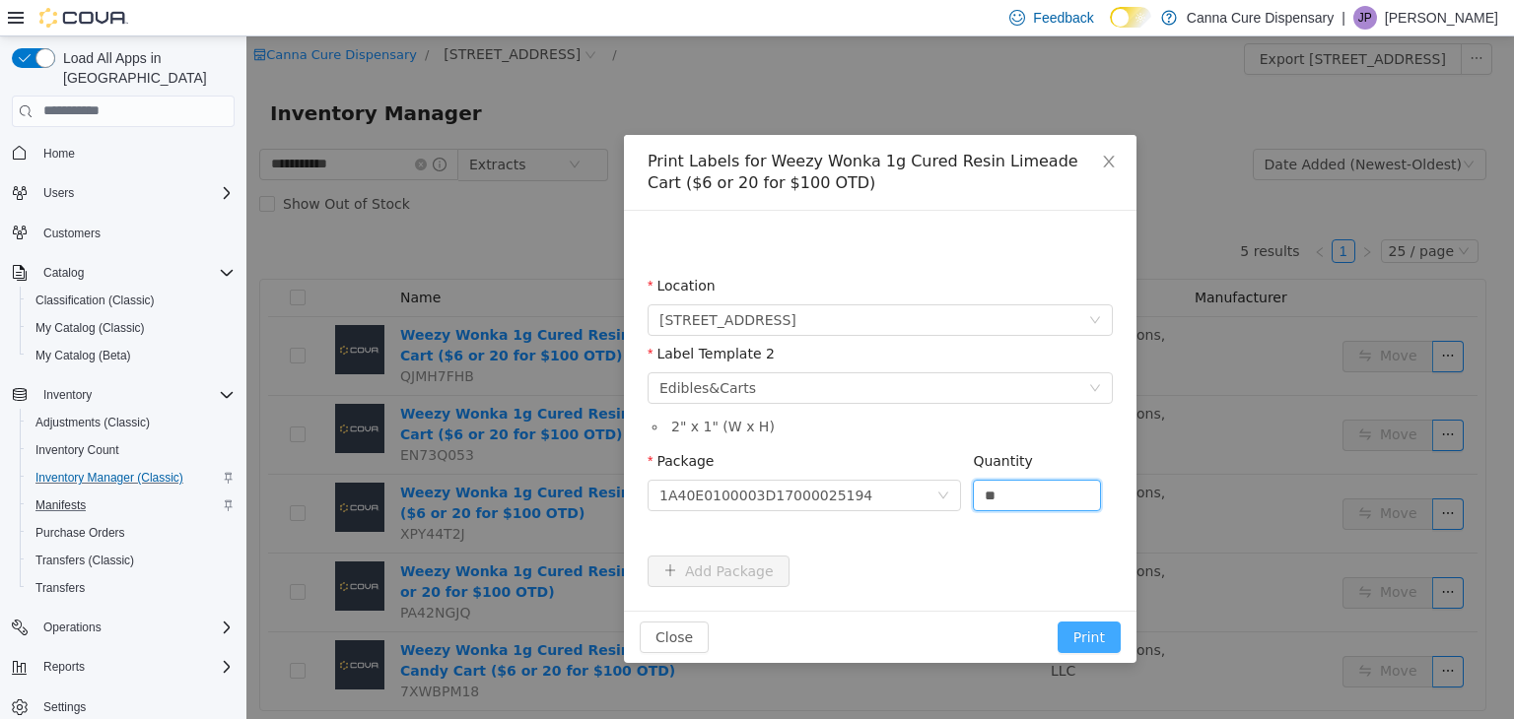
type input "**"
click at [1107, 628] on button "Print" at bounding box center [1089, 637] width 63 height 32
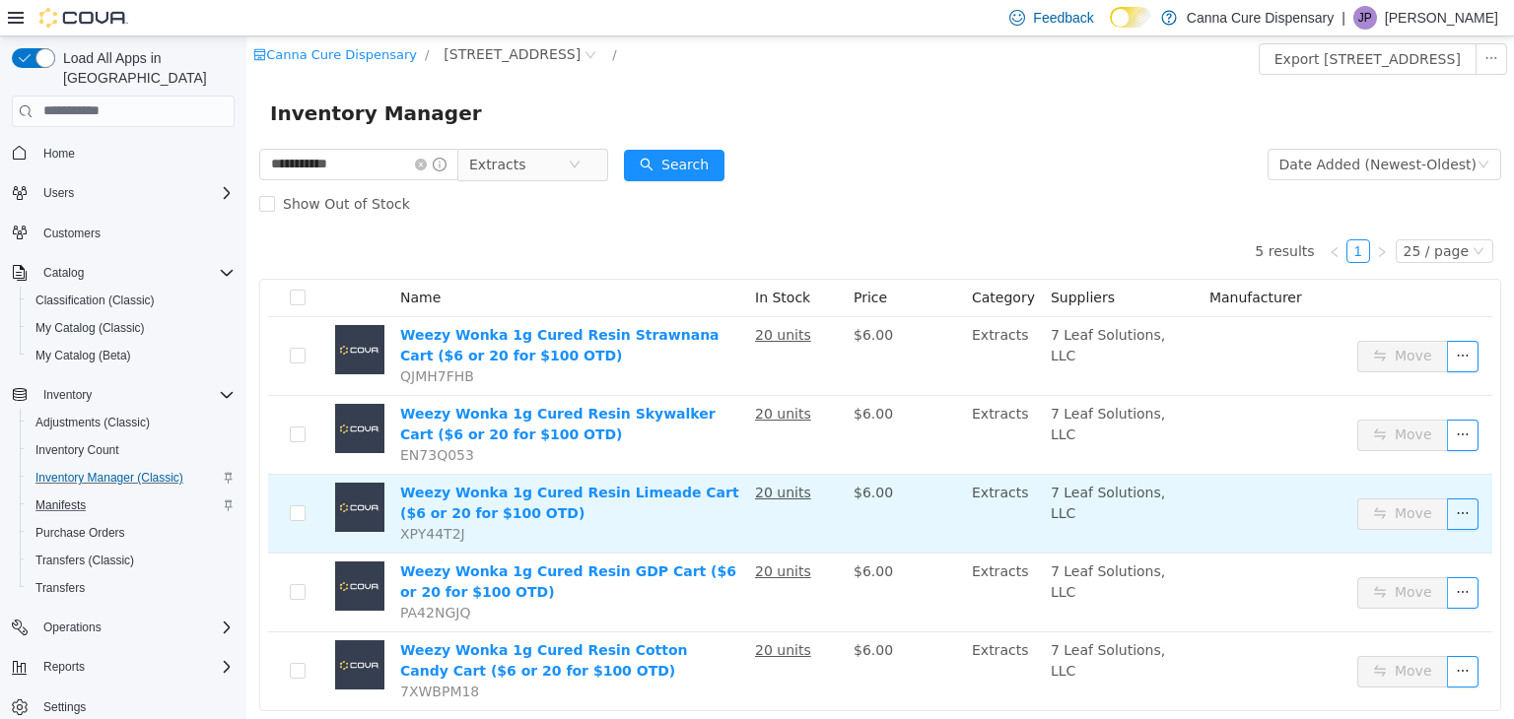
scroll to position [47, 0]
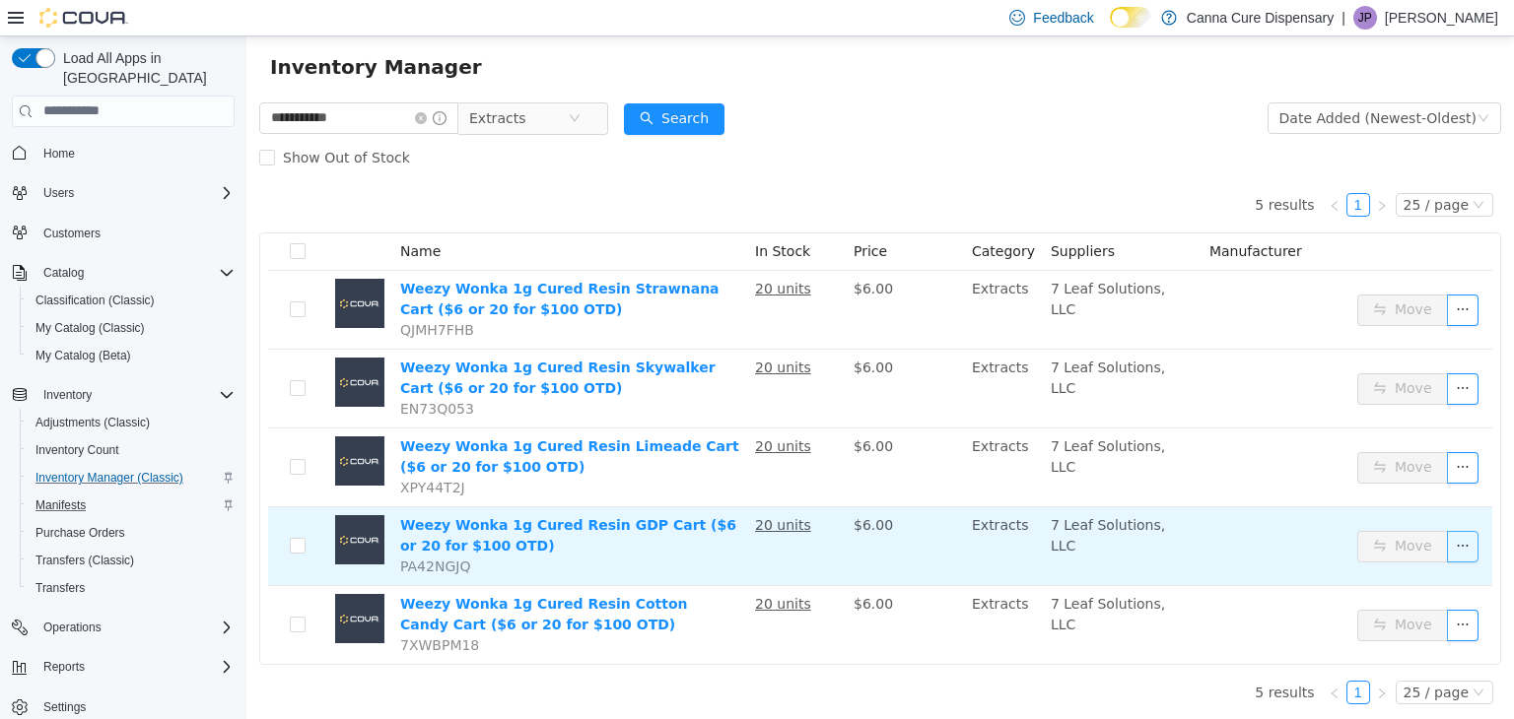
click at [1447, 545] on button "button" at bounding box center [1463, 546] width 32 height 32
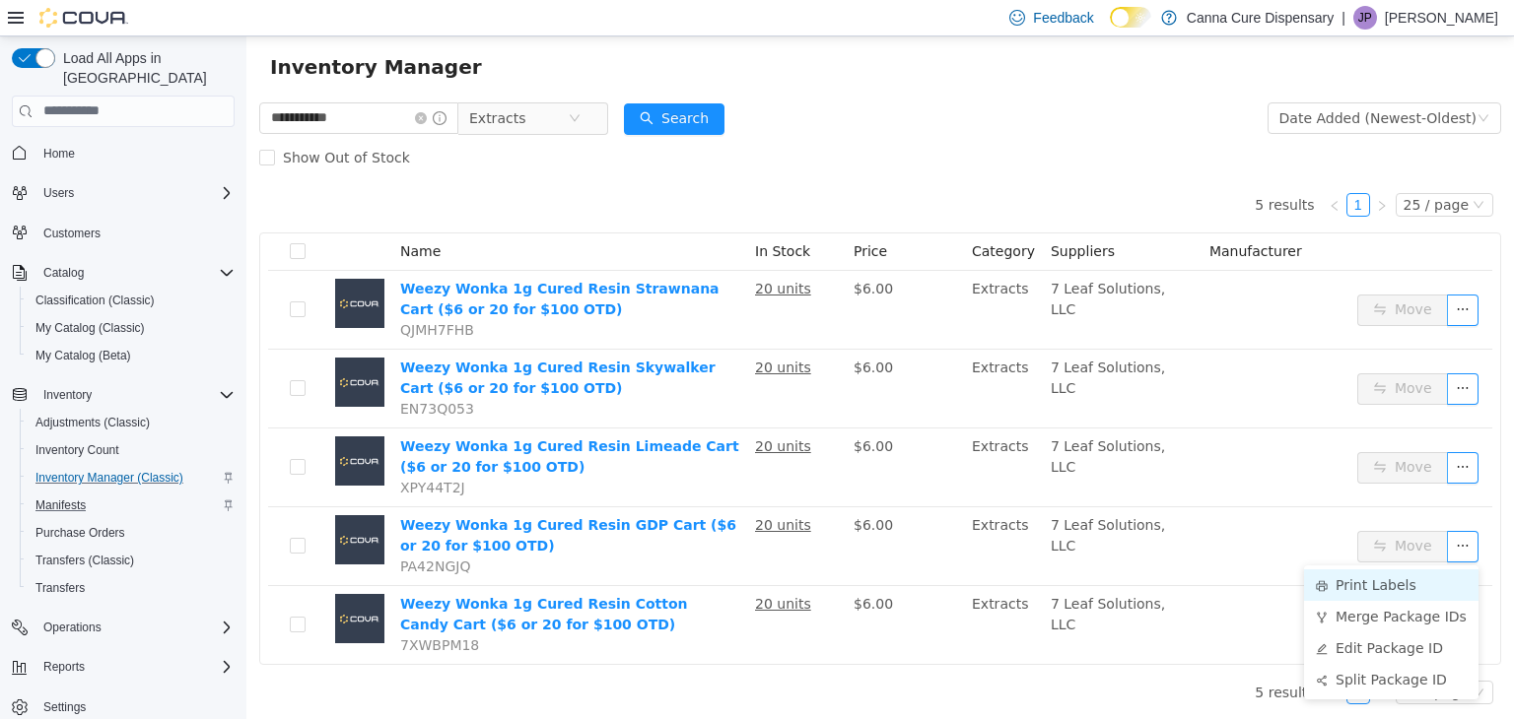
click at [1366, 574] on li "Print Labels" at bounding box center [1391, 585] width 174 height 32
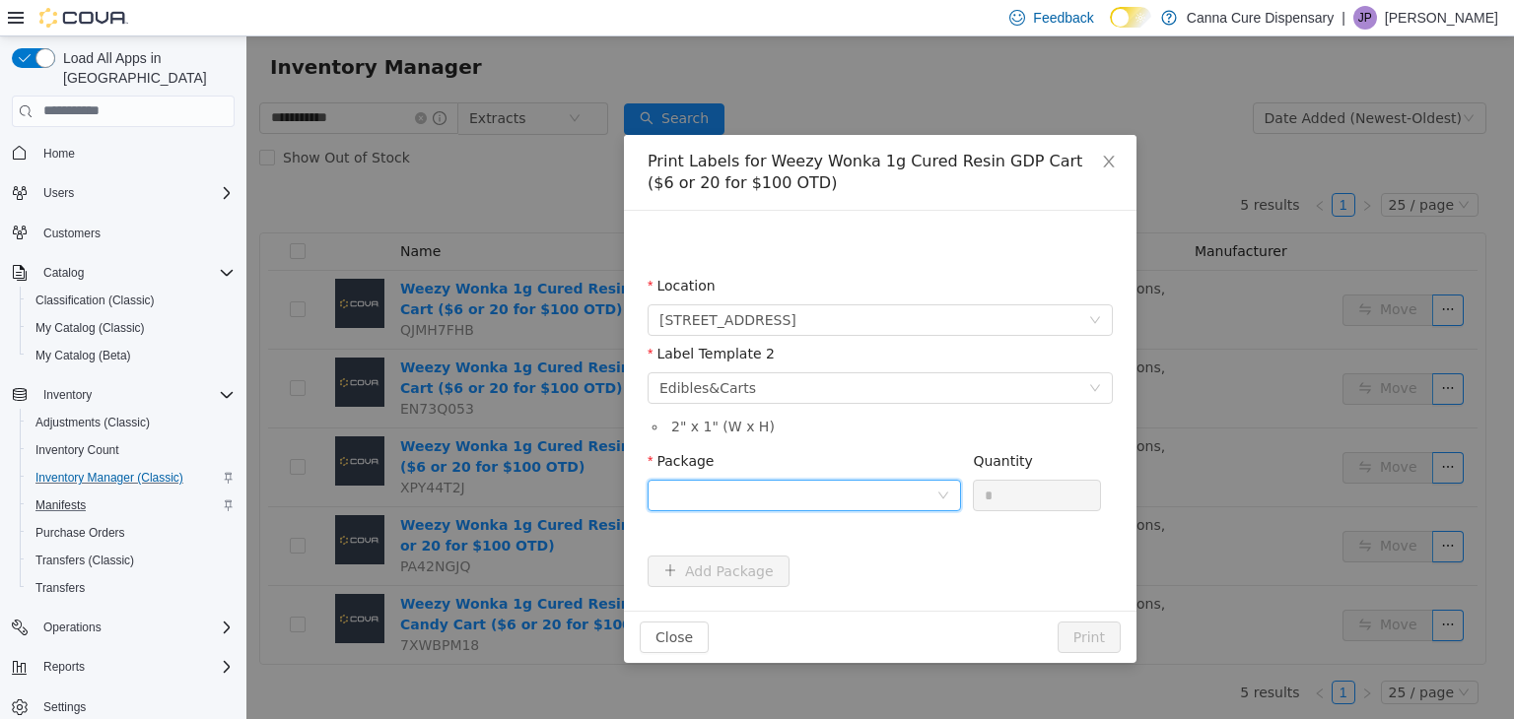
click at [840, 480] on div at bounding box center [797, 495] width 277 height 30
click at [836, 562] on strong "1A40E0100003D17000025193" at bounding box center [776, 567] width 234 height 16
click at [998, 499] on input "*" at bounding box center [1037, 495] width 126 height 30
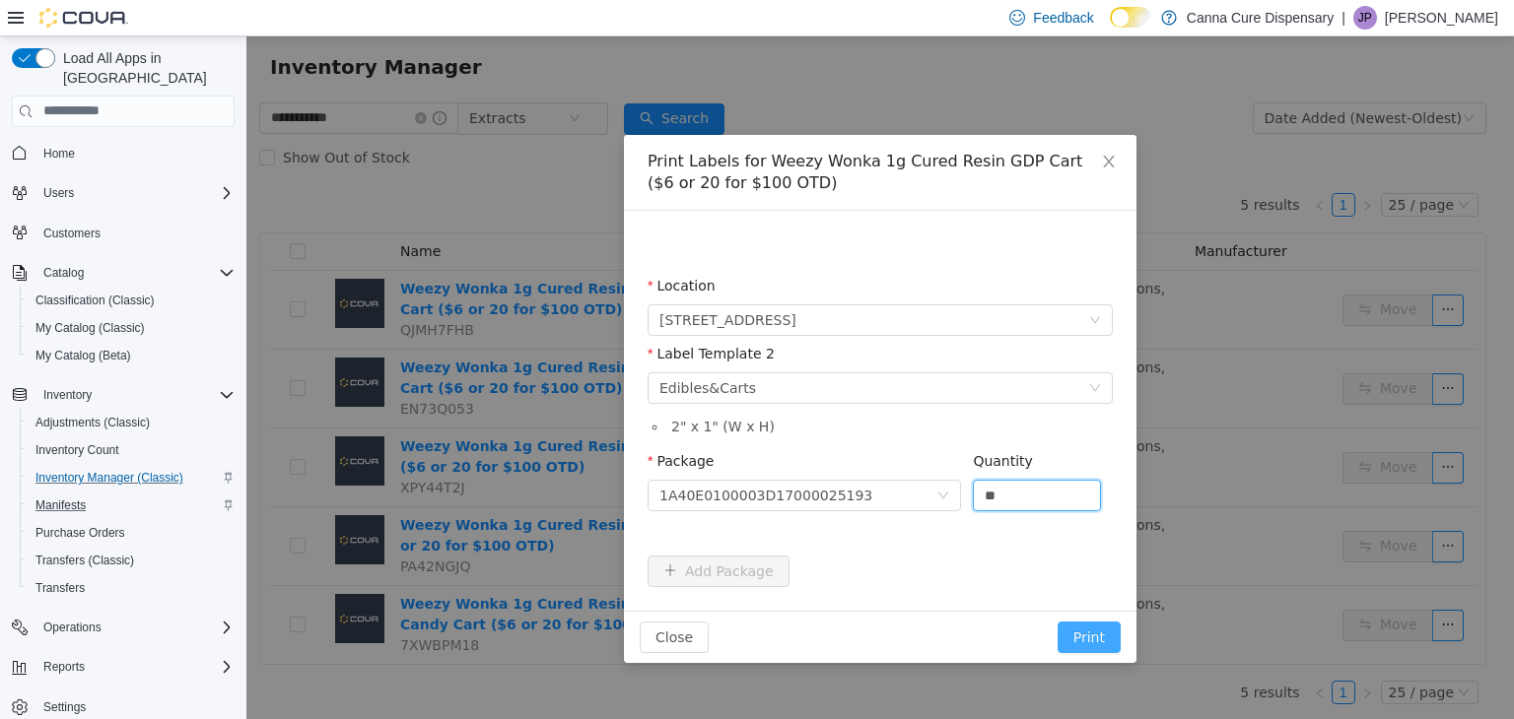
type input "**"
click at [1096, 637] on button "Print" at bounding box center [1089, 637] width 63 height 32
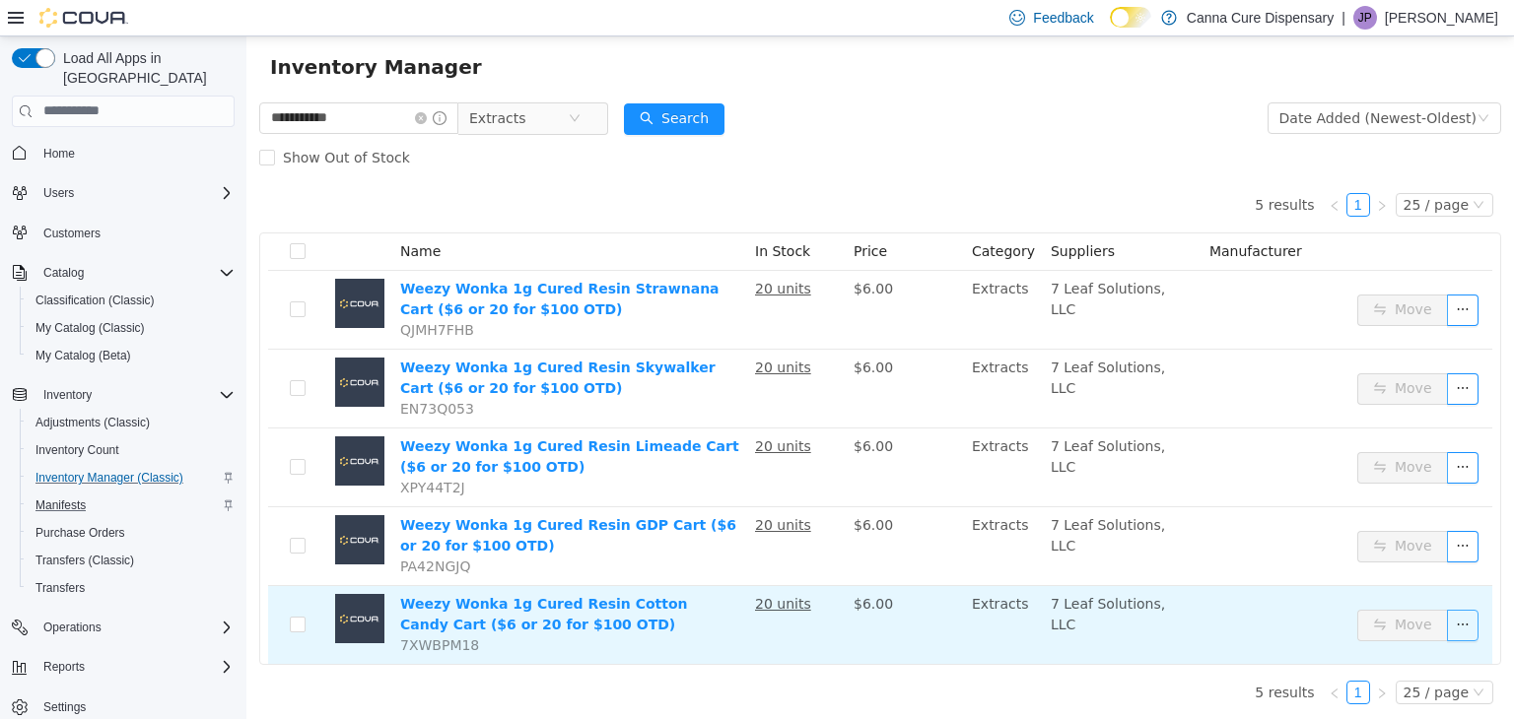
click at [1447, 625] on button "button" at bounding box center [1463, 625] width 32 height 32
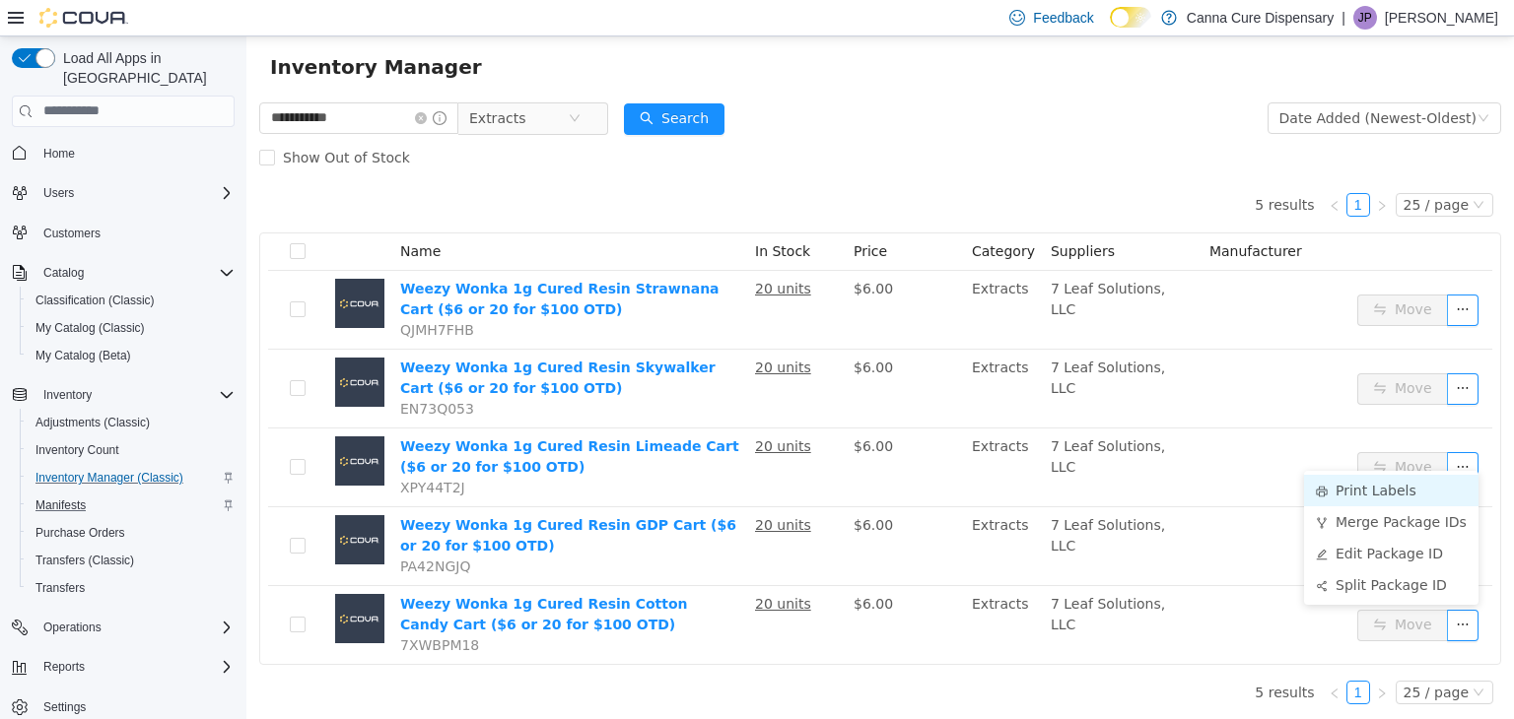
click at [1343, 482] on li "Print Labels" at bounding box center [1391, 490] width 174 height 32
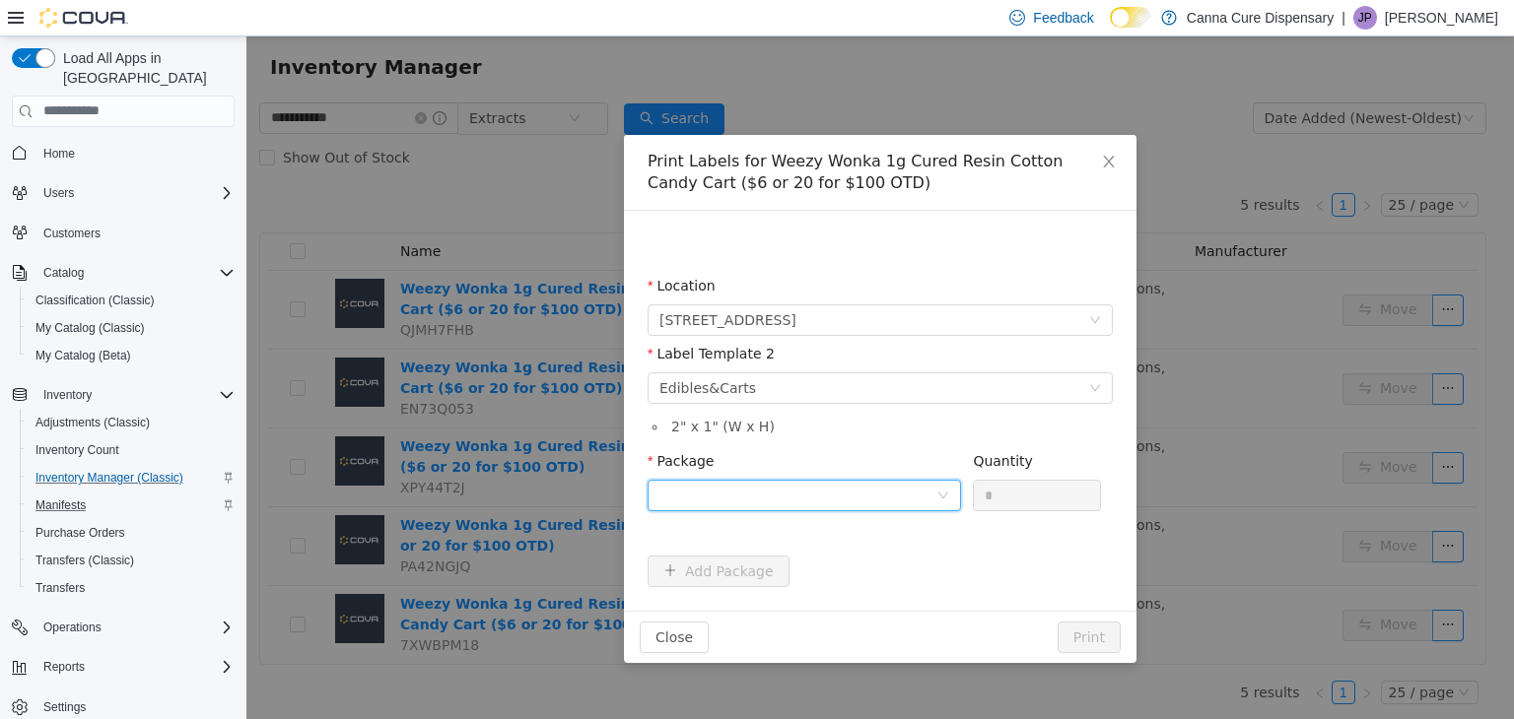
click at [841, 487] on div at bounding box center [797, 495] width 277 height 30
click at [863, 562] on li "1A40E0100003D17000025192" at bounding box center [804, 567] width 313 height 32
click at [1013, 507] on input "*" at bounding box center [1037, 495] width 126 height 30
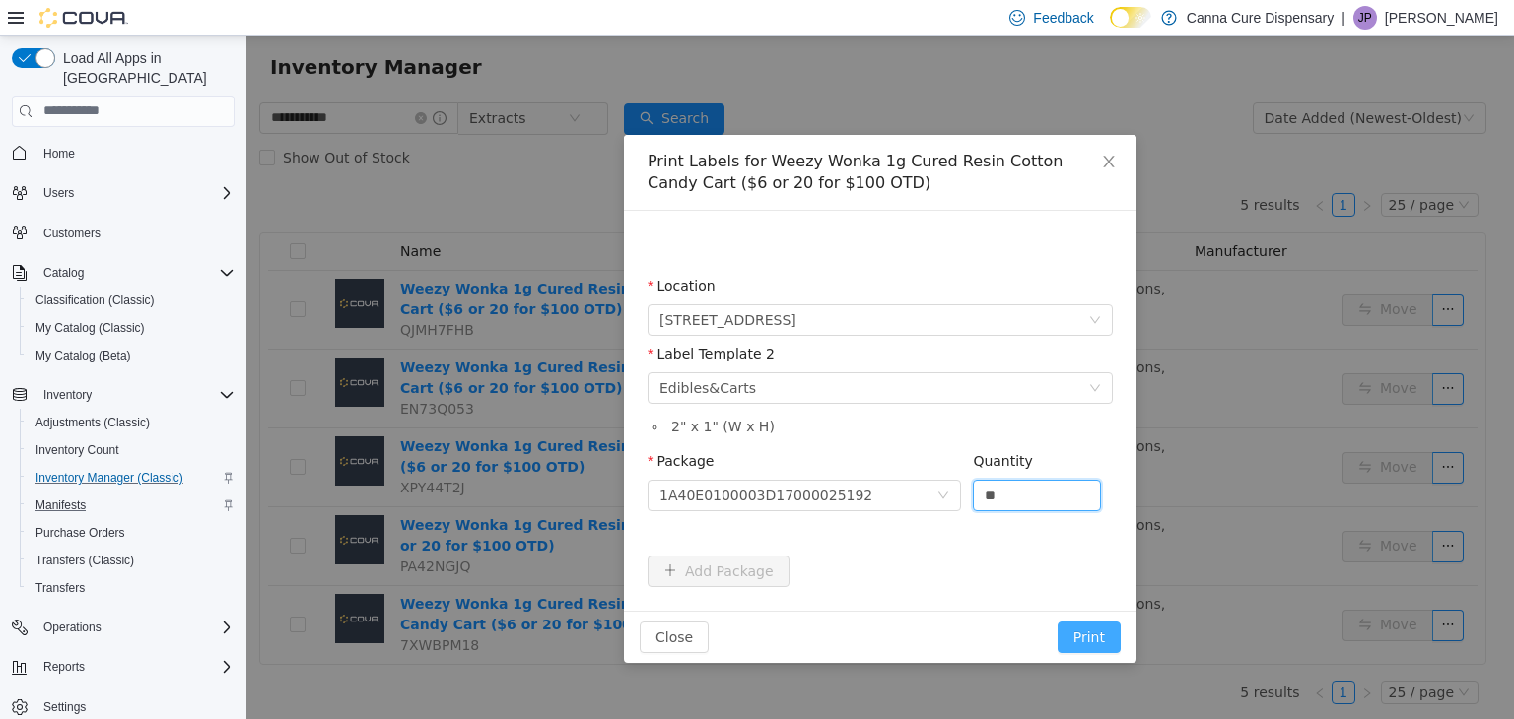
type input "**"
click at [1091, 627] on button "Print" at bounding box center [1089, 637] width 63 height 32
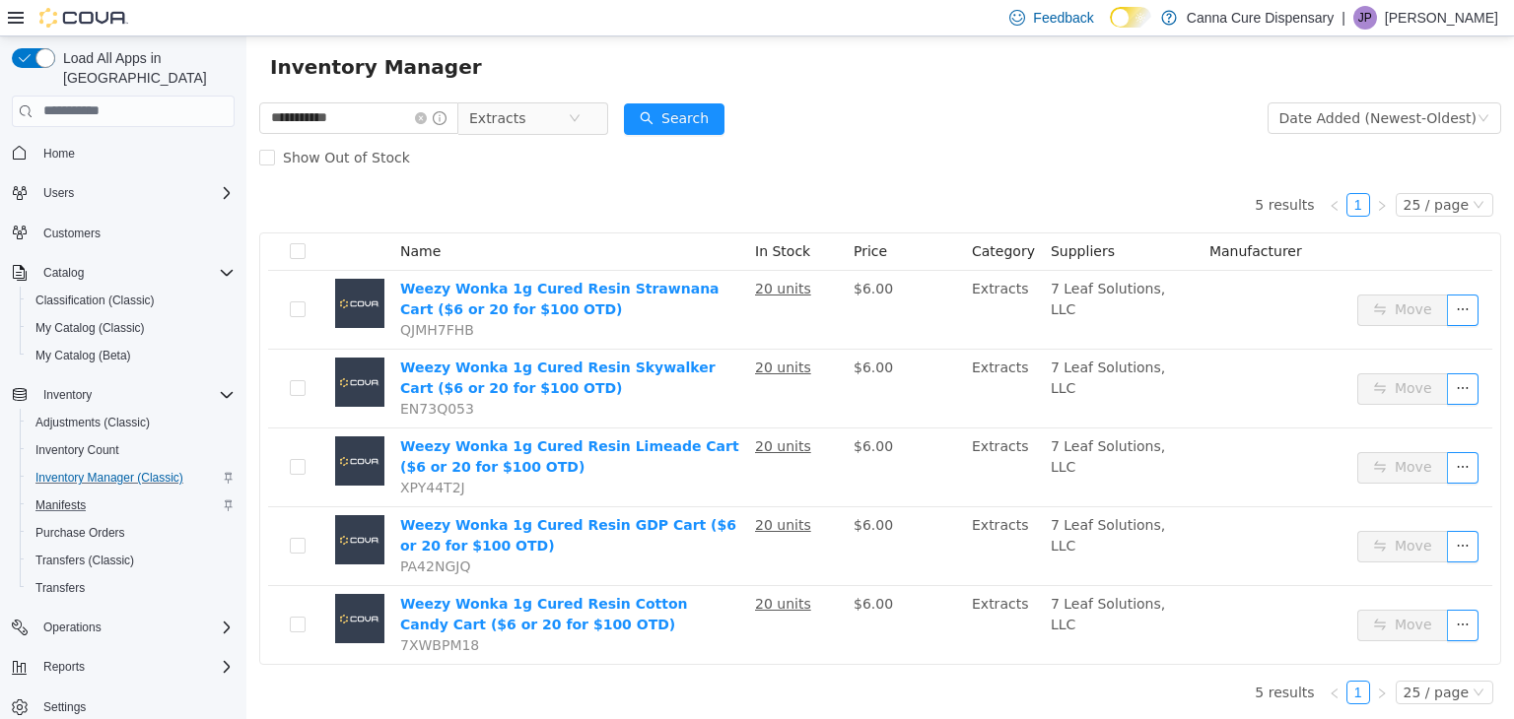
click at [1091, 627] on td "7 Leaf Solutions, LLC" at bounding box center [1122, 624] width 159 height 78
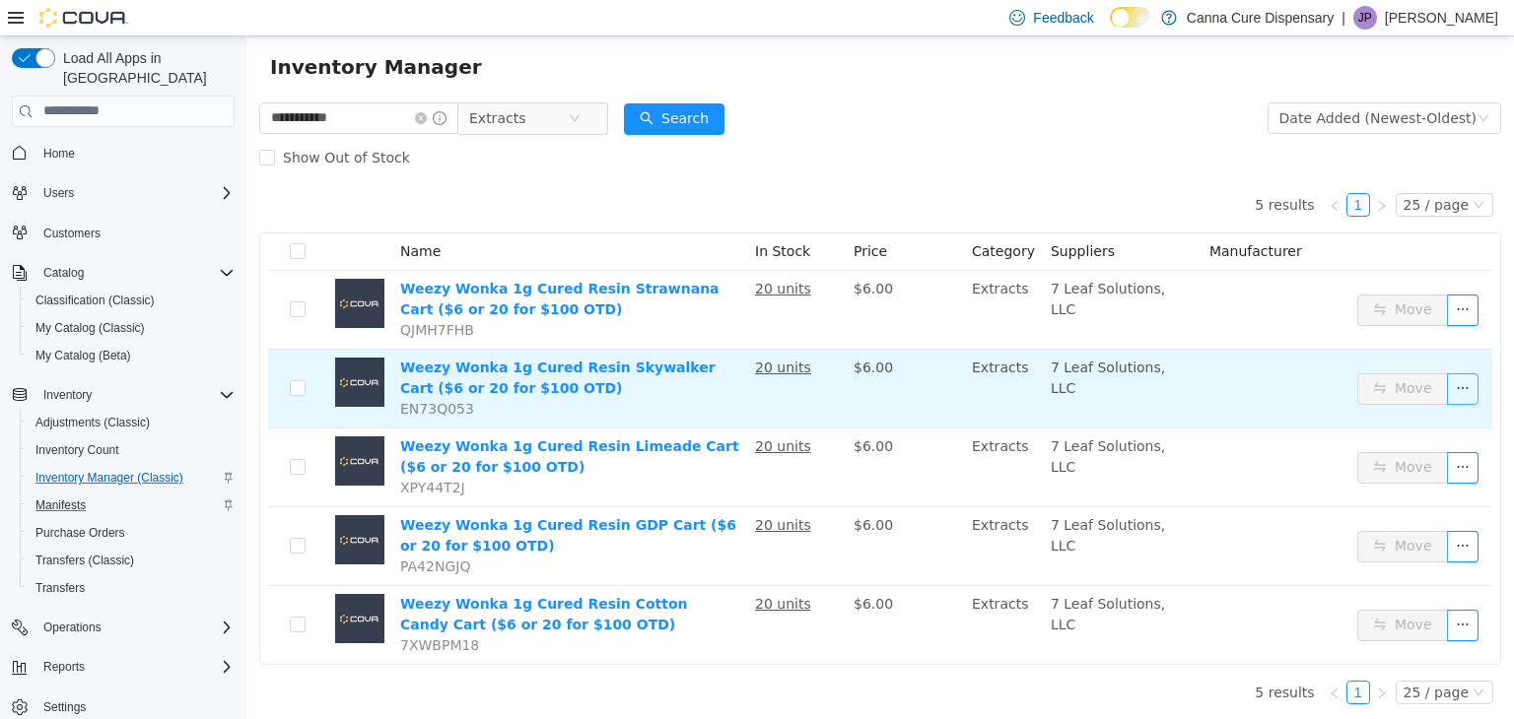
click at [1447, 385] on button "button" at bounding box center [1463, 389] width 32 height 32
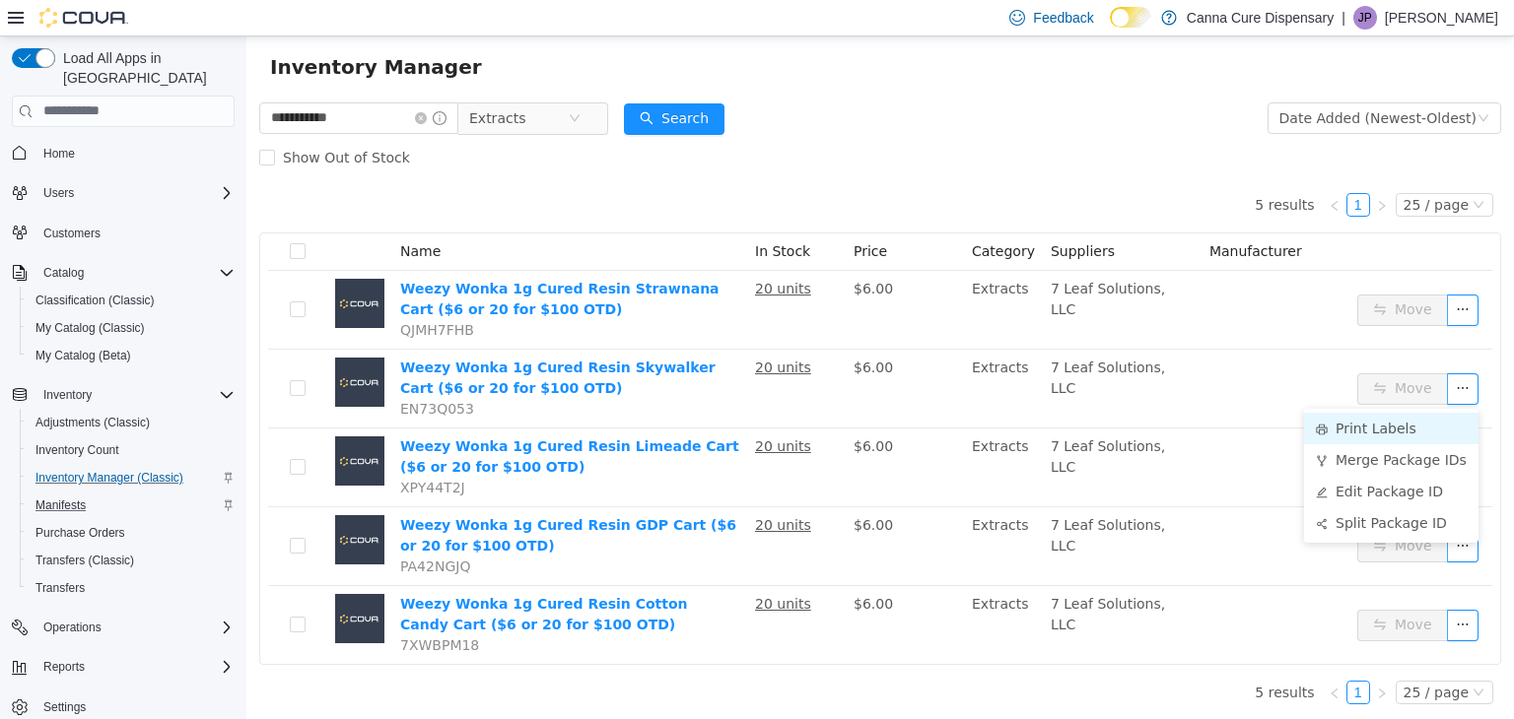
click at [1400, 423] on li "Print Labels" at bounding box center [1391, 428] width 174 height 32
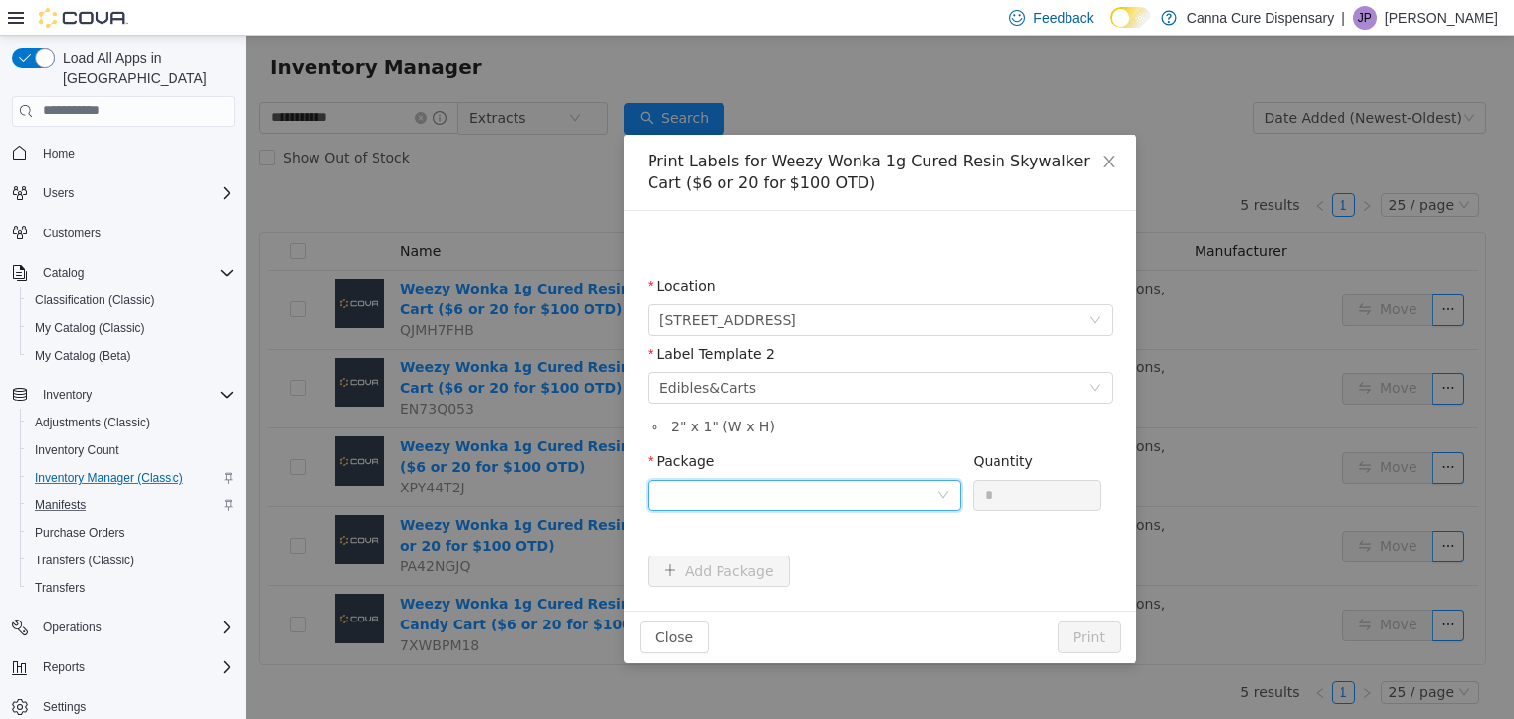
click at [766, 495] on div at bounding box center [797, 495] width 277 height 30
click at [836, 566] on strong "1A40E0100003D17000025195" at bounding box center [776, 567] width 234 height 16
click at [1041, 479] on div "*" at bounding box center [1037, 495] width 128 height 32
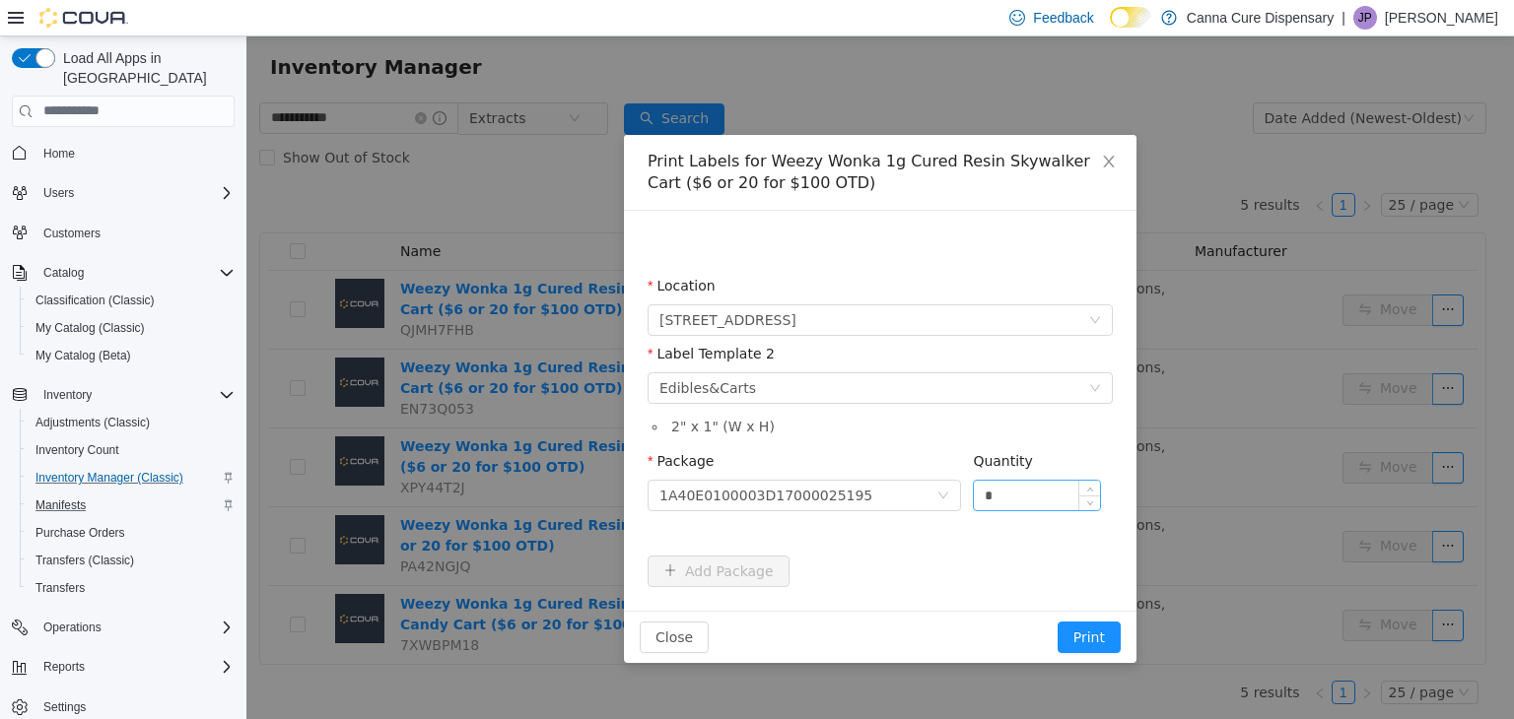
click at [1025, 499] on input "*" at bounding box center [1037, 495] width 126 height 30
type input "**"
click at [1085, 637] on button "Print" at bounding box center [1089, 637] width 63 height 32
